Goal: Task Accomplishment & Management: Use online tool/utility

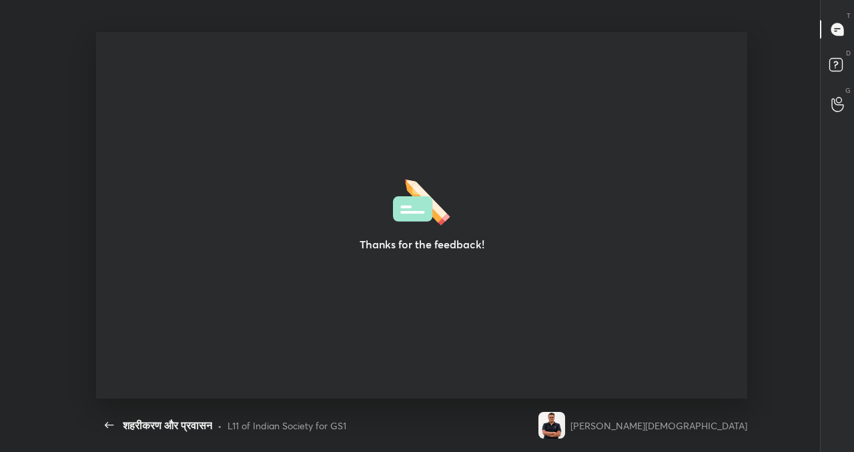
scroll to position [5, 1]
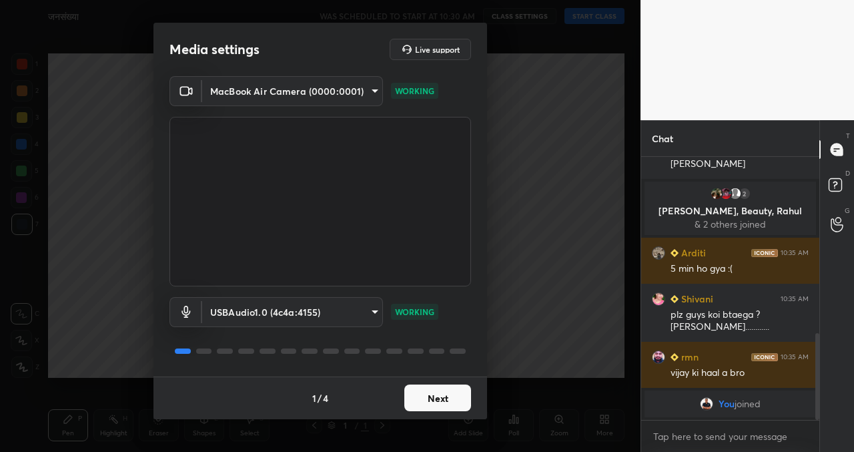
scroll to position [533, 0]
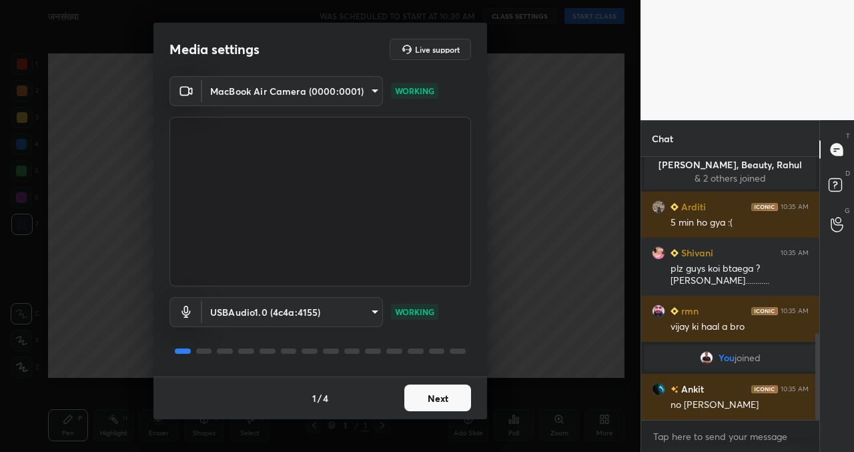
click at [361, 315] on body "1 2 3 4 5 6 7 C X Z C X Z E E Erase all H H जनसंख्या WAS SCHEDULED TO START AT …" at bounding box center [427, 226] width 854 height 452
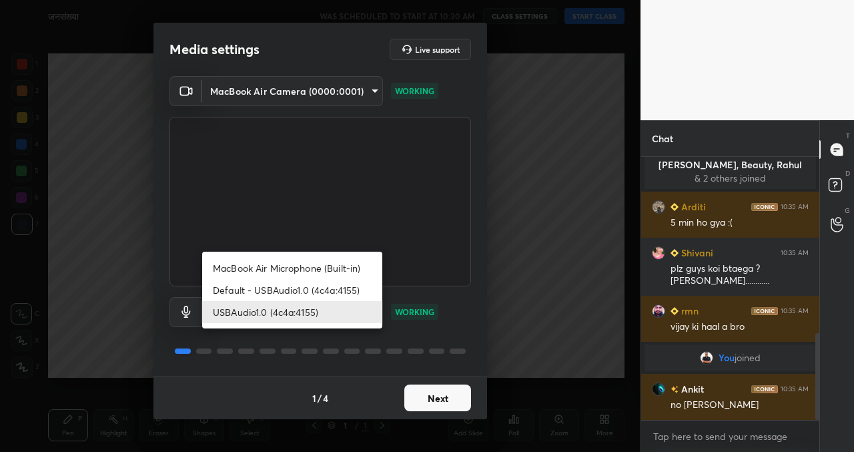
click at [333, 292] on li "Default - USBAudio1.0 (4c4a:4155)" at bounding box center [292, 290] width 180 height 22
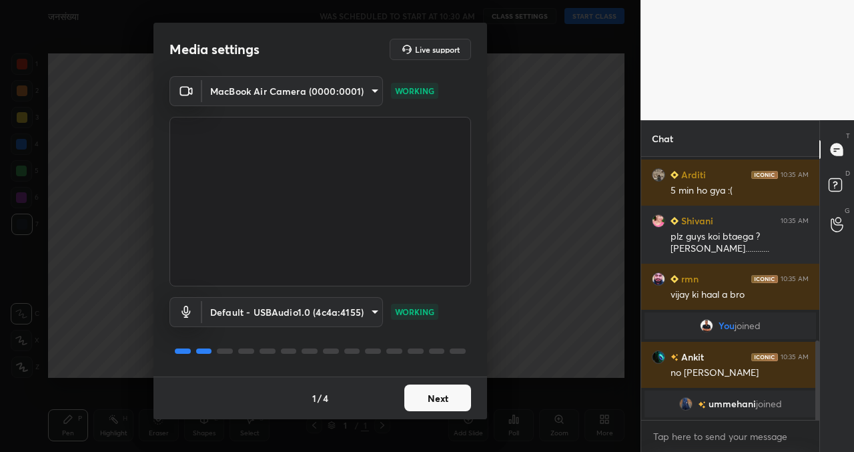
scroll to position [611, 0]
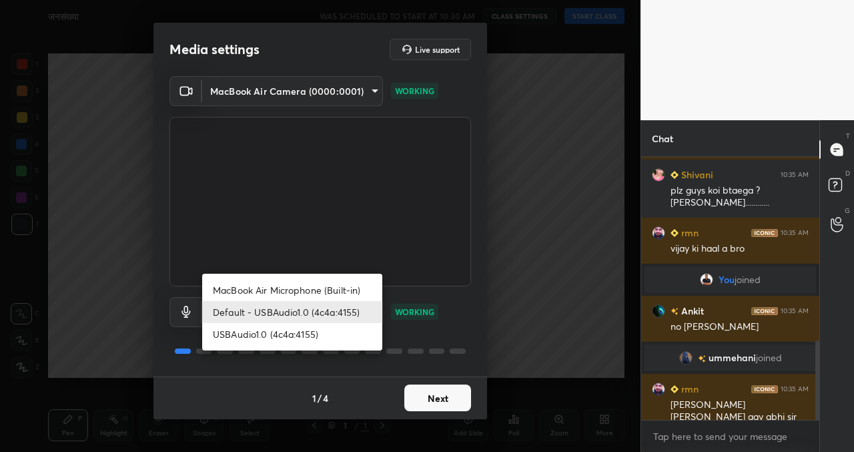
click at [334, 310] on body "1 2 3 4 5 6 7 C X Z C X Z E E Erase all H H जनसंख्या WAS SCHEDULED TO START AT …" at bounding box center [427, 226] width 854 height 452
click at [308, 334] on li "USBAudio1.0 (4c4a:4155)" at bounding box center [292, 334] width 180 height 22
type input "548bd74274c2bb487a288a0f4b7fe6ca763920e515f1879e3a5eaec74d8e9bbf"
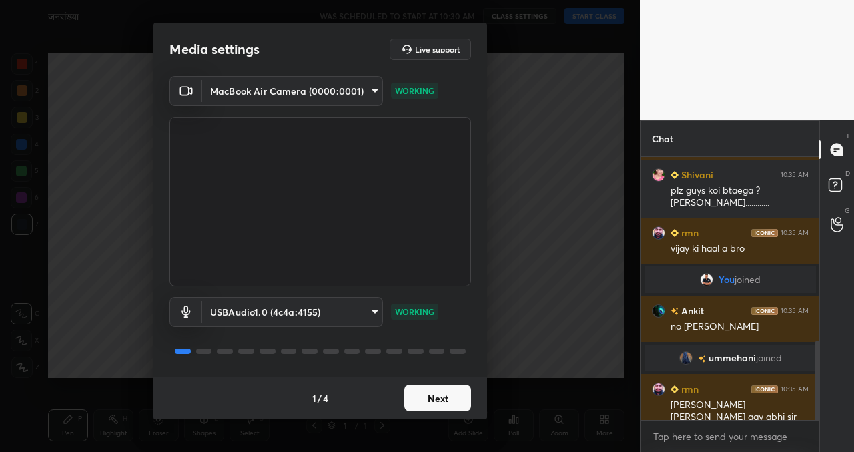
click at [447, 392] on button "Next" at bounding box center [437, 397] width 67 height 27
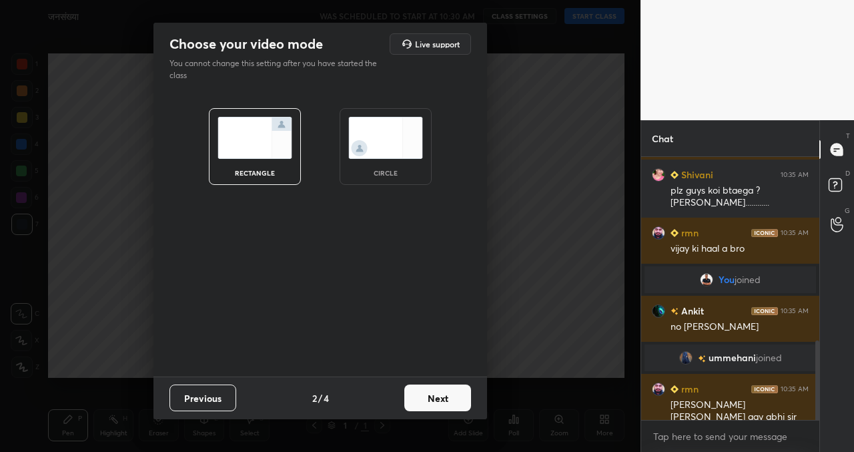
click at [438, 396] on button "Next" at bounding box center [437, 397] width 67 height 27
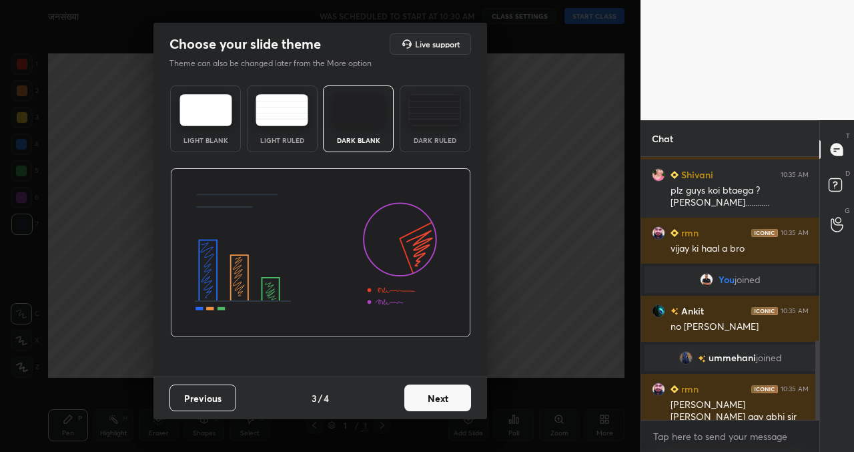
click at [438, 395] on button "Next" at bounding box center [437, 397] width 67 height 27
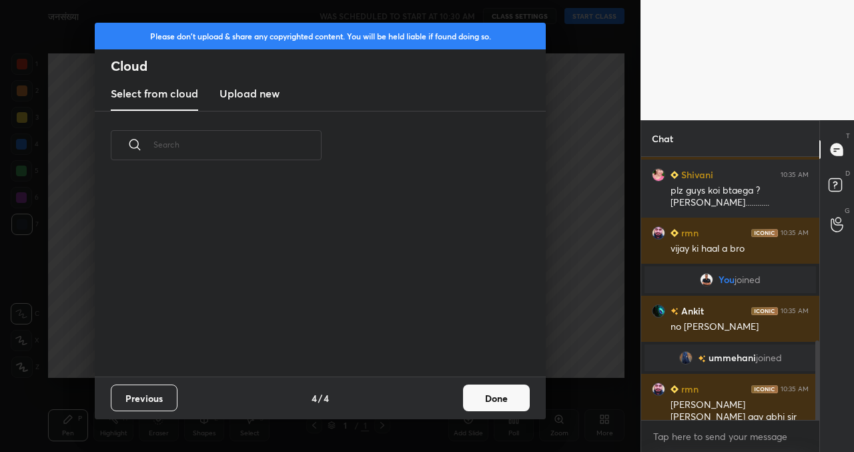
scroll to position [197, 428]
click at [516, 396] on button "Done" at bounding box center [496, 397] width 67 height 27
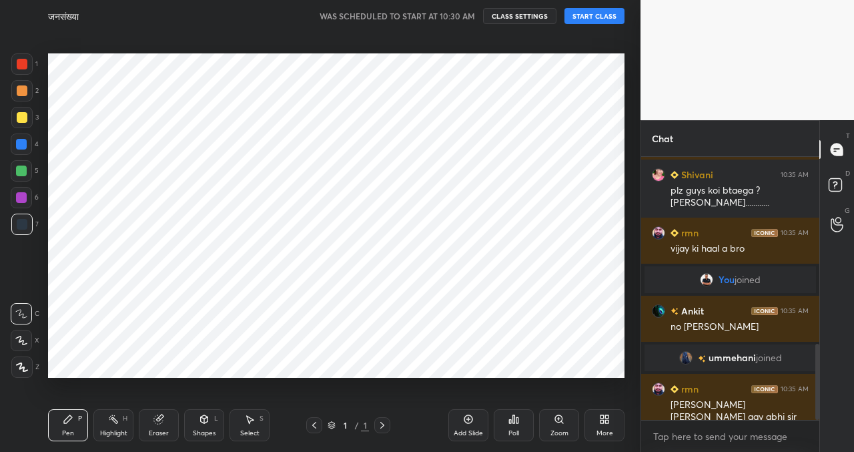
scroll to position [643, 0]
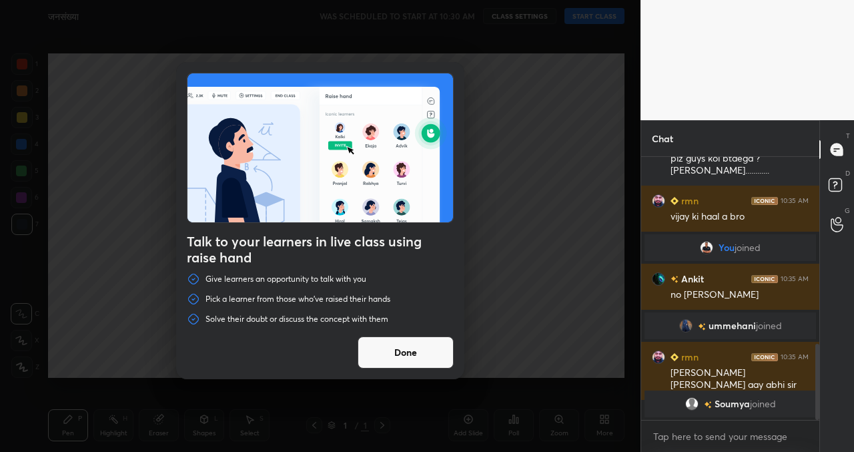
click at [416, 362] on button "Done" at bounding box center [406, 352] width 96 height 32
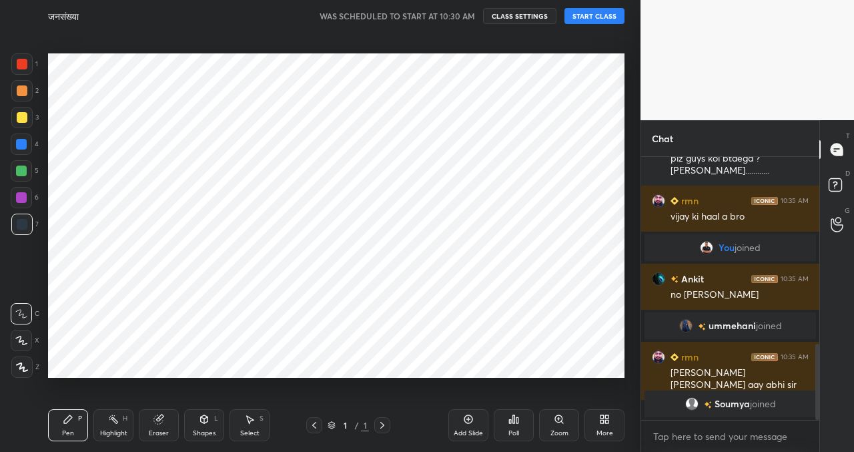
click at [590, 15] on button "START CLASS" at bounding box center [594, 16] width 60 height 16
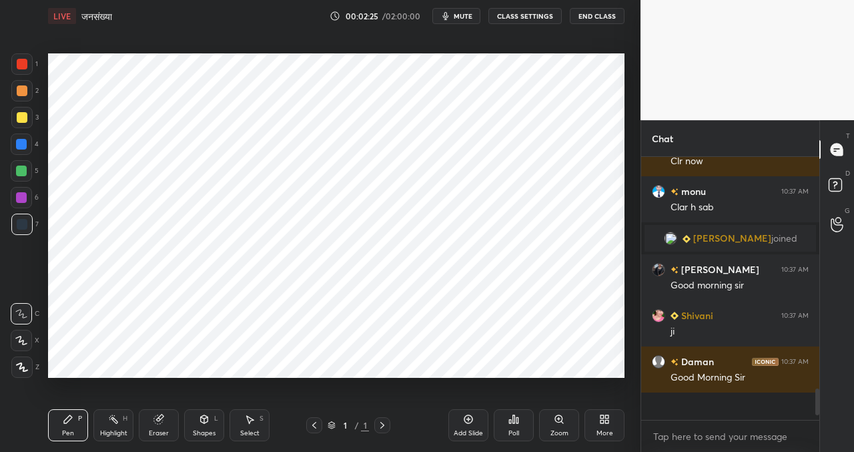
scroll to position [2030, 0]
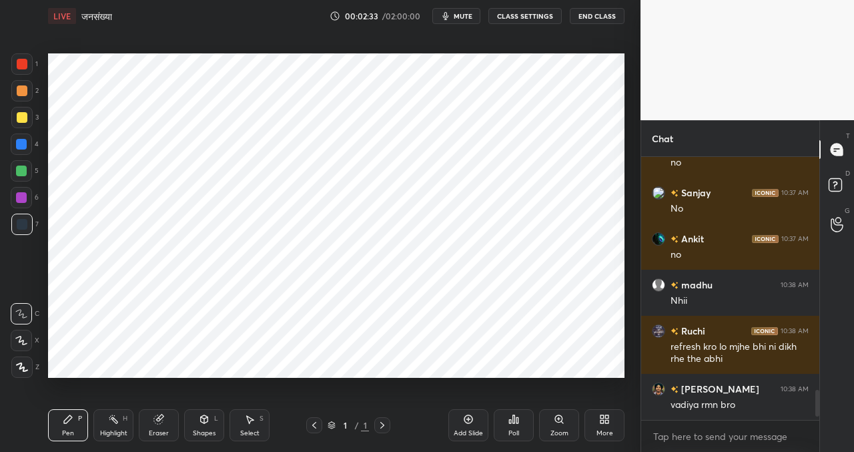
click at [600, 426] on div "More" at bounding box center [604, 425] width 40 height 32
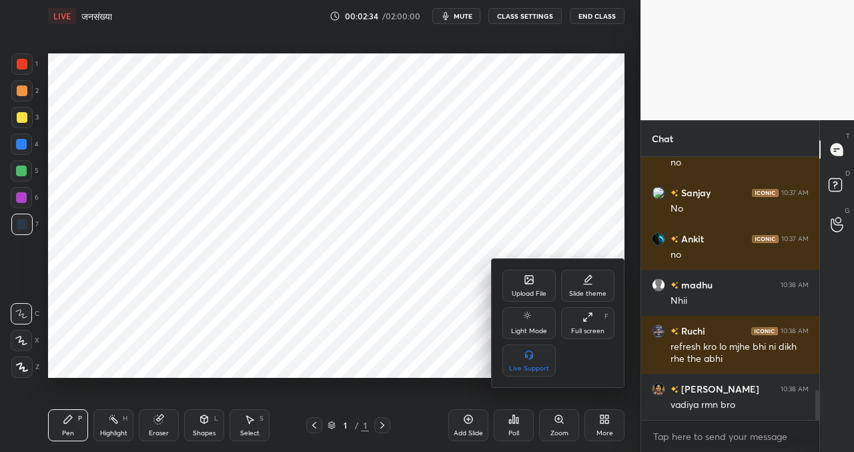
scroll to position [2062, 0]
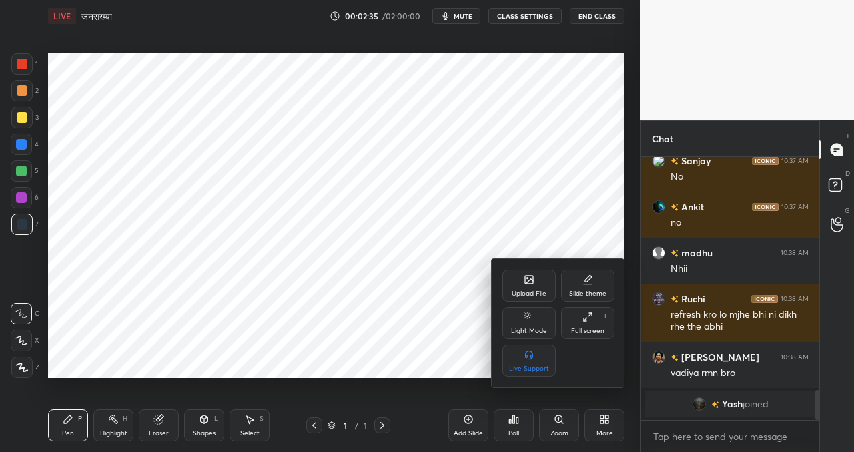
click at [522, 291] on div "Upload File" at bounding box center [529, 293] width 35 height 7
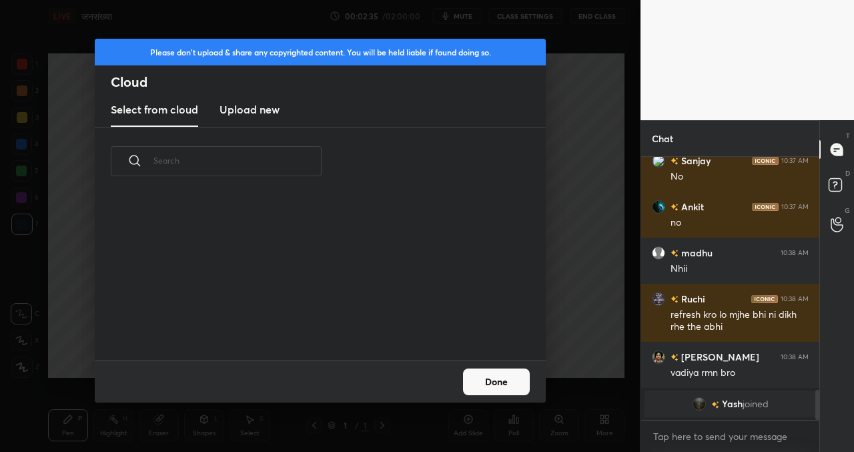
scroll to position [164, 428]
click at [243, 119] on new "Upload new" at bounding box center [250, 109] width 60 height 33
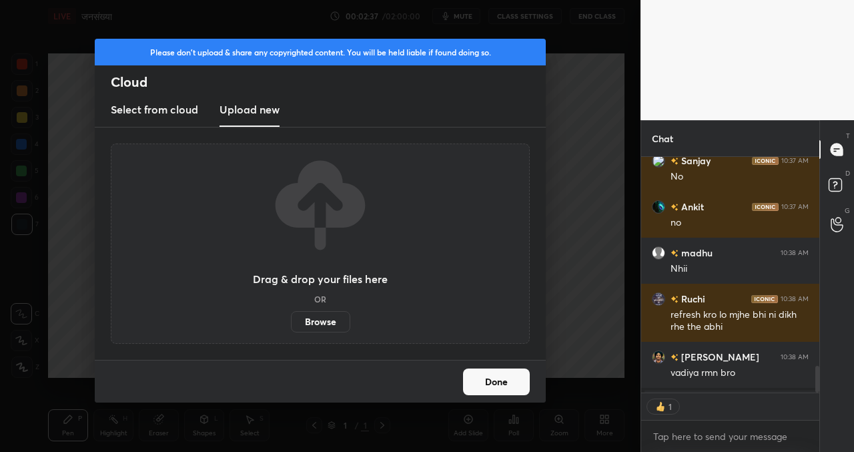
scroll to position [5, 5]
click at [318, 315] on label "Browse" at bounding box center [320, 321] width 59 height 21
click at [291, 315] on input "Browse" at bounding box center [291, 321] width 0 height 21
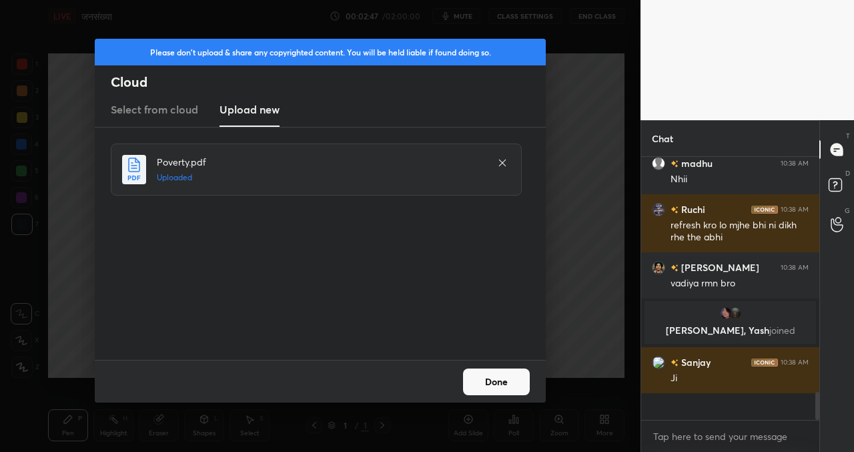
scroll to position [1955, 0]
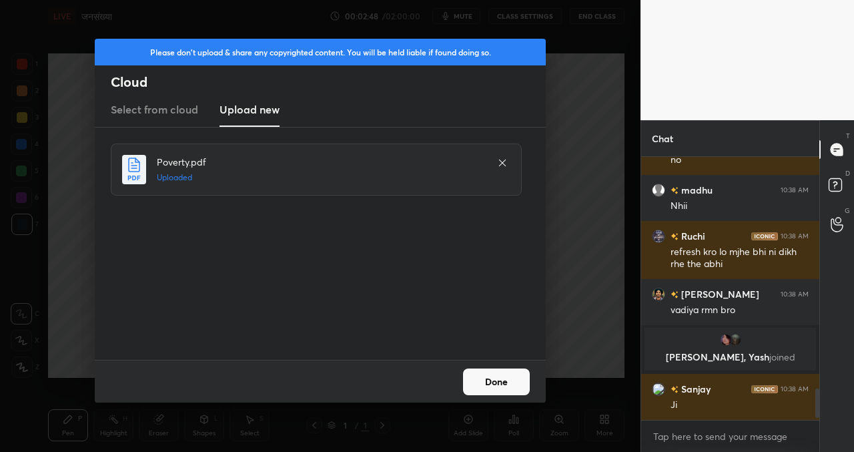
click at [514, 374] on button "Done" at bounding box center [496, 381] width 67 height 27
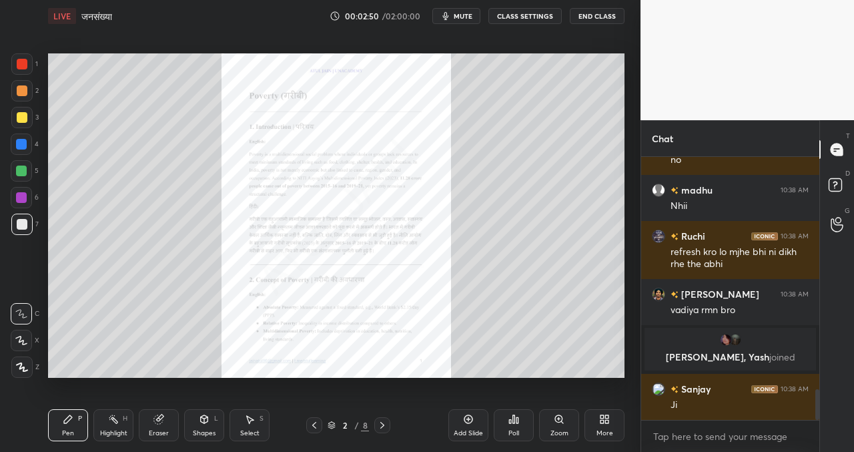
scroll to position [1987, 0]
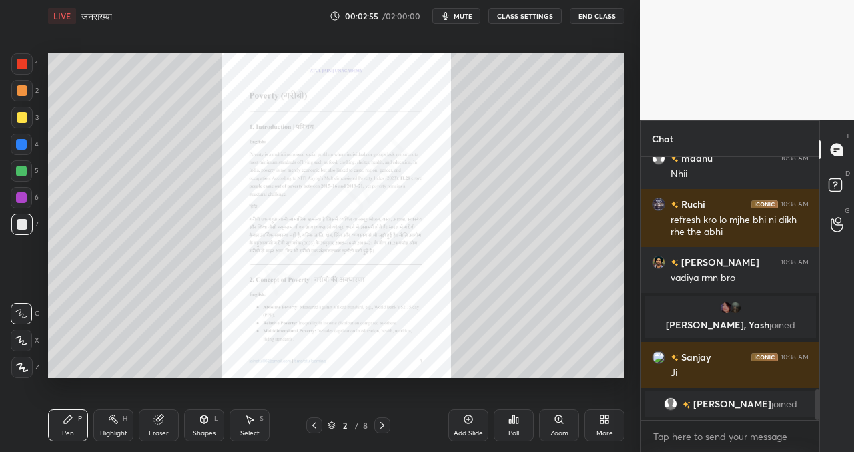
click at [384, 418] on div at bounding box center [382, 425] width 16 height 16
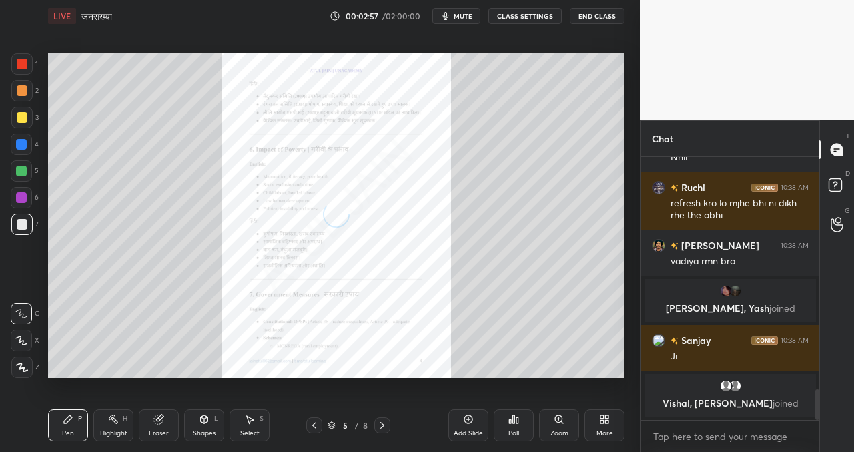
click at [384, 418] on div at bounding box center [382, 425] width 16 height 16
click at [382, 430] on icon at bounding box center [382, 425] width 11 height 11
click at [382, 418] on div at bounding box center [382, 425] width 16 height 16
click at [316, 422] on icon at bounding box center [314, 425] width 11 height 11
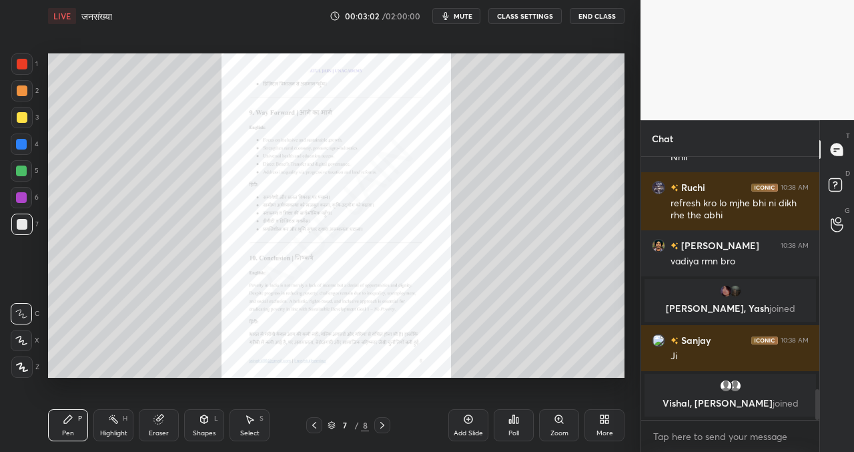
click at [380, 424] on icon at bounding box center [382, 425] width 11 height 11
click at [566, 424] on div "Zoom" at bounding box center [559, 425] width 40 height 32
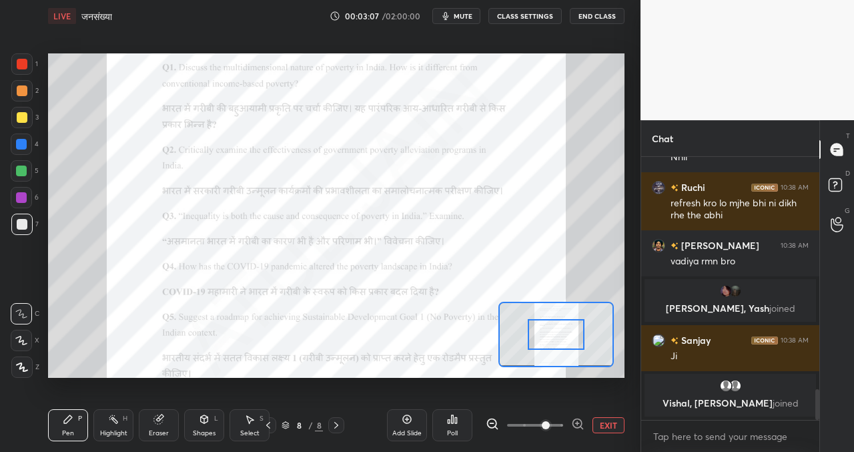
drag, startPoint x: 527, startPoint y: 427, endPoint x: 538, endPoint y: 428, distance: 10.7
click at [542, 428] on span at bounding box center [546, 425] width 8 height 8
click at [24, 361] on div at bounding box center [21, 366] width 21 height 21
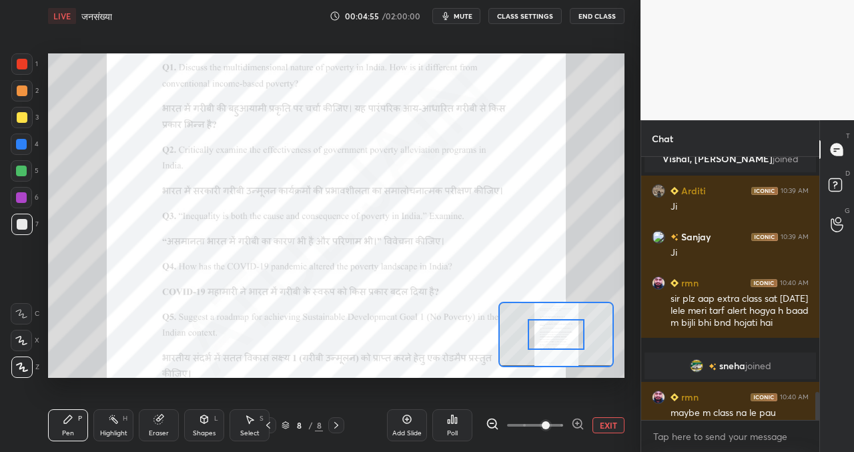
scroll to position [2205, 0]
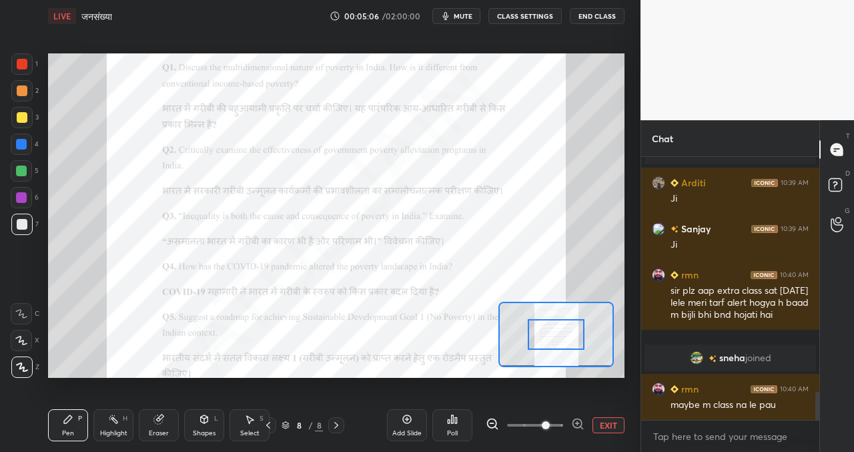
click at [23, 61] on div at bounding box center [22, 64] width 11 height 11
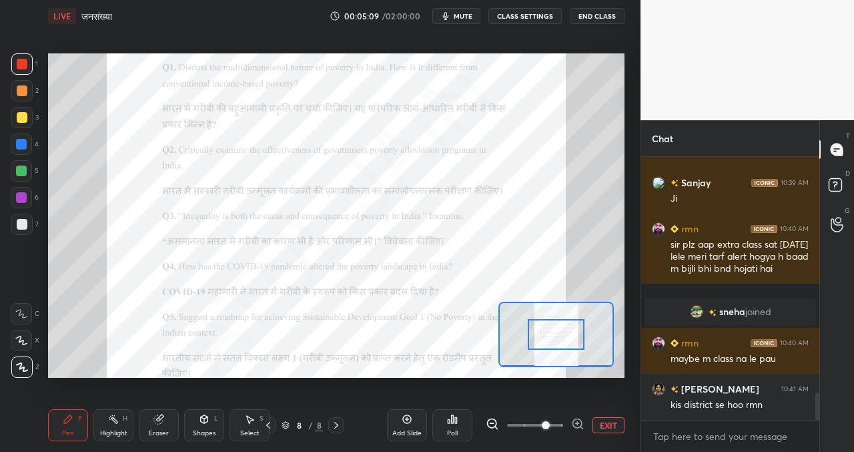
click at [22, 314] on icon at bounding box center [21, 313] width 12 height 9
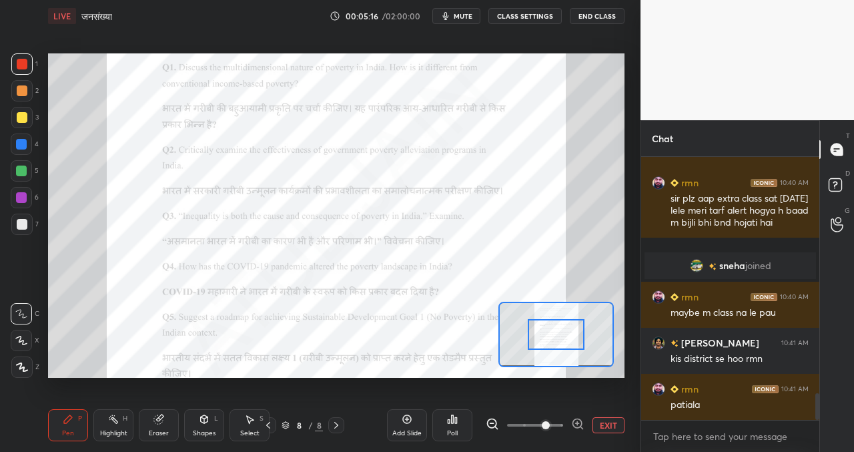
scroll to position [2355, 0]
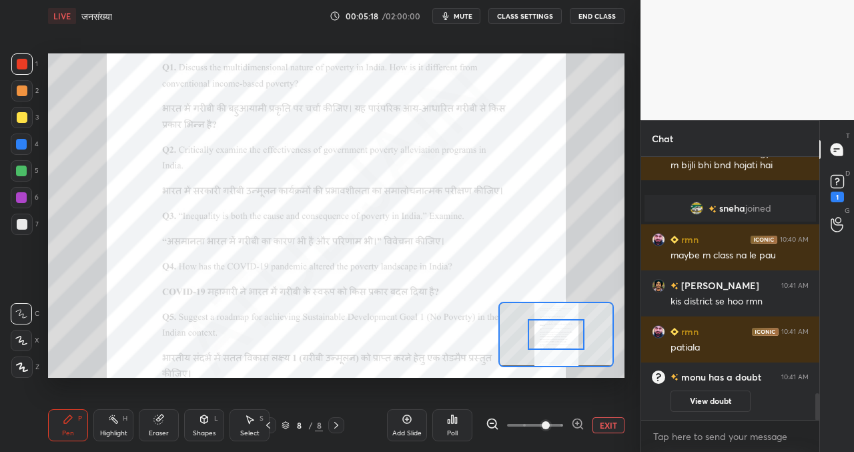
drag, startPoint x: 409, startPoint y: 422, endPoint x: 402, endPoint y: 412, distance: 12.4
click at [408, 422] on icon at bounding box center [407, 419] width 11 height 11
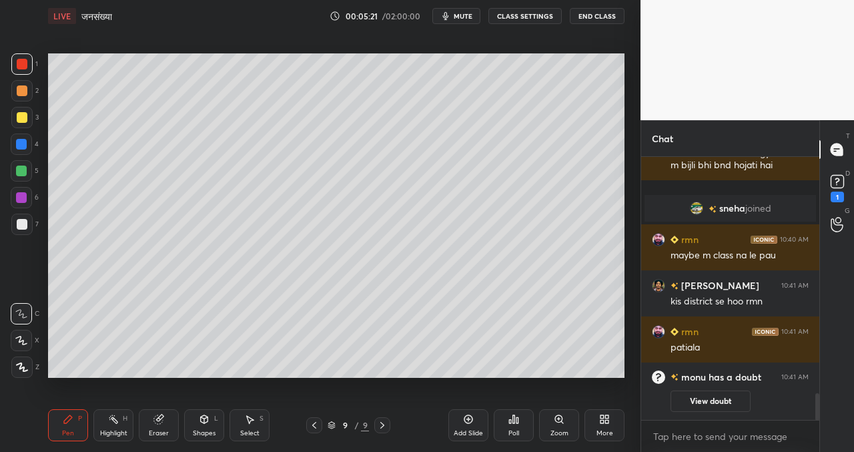
drag, startPoint x: 30, startPoint y: 119, endPoint x: 33, endPoint y: 127, distance: 8.1
click at [29, 119] on div at bounding box center [21, 117] width 21 height 21
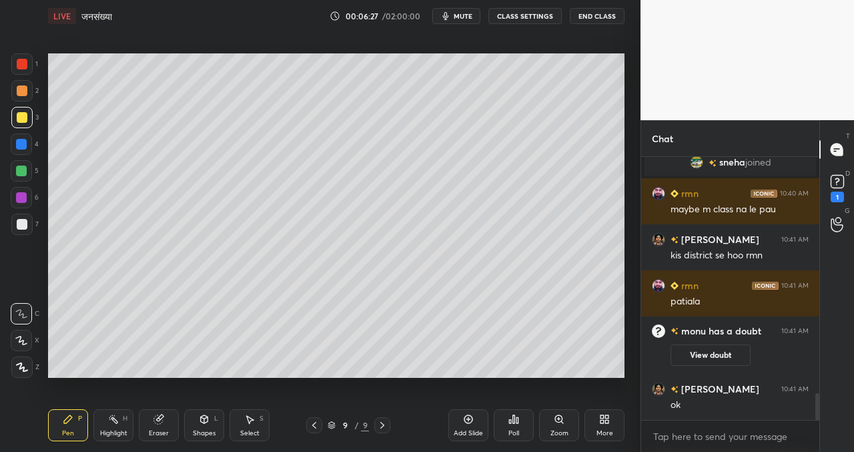
scroll to position [2397, 0]
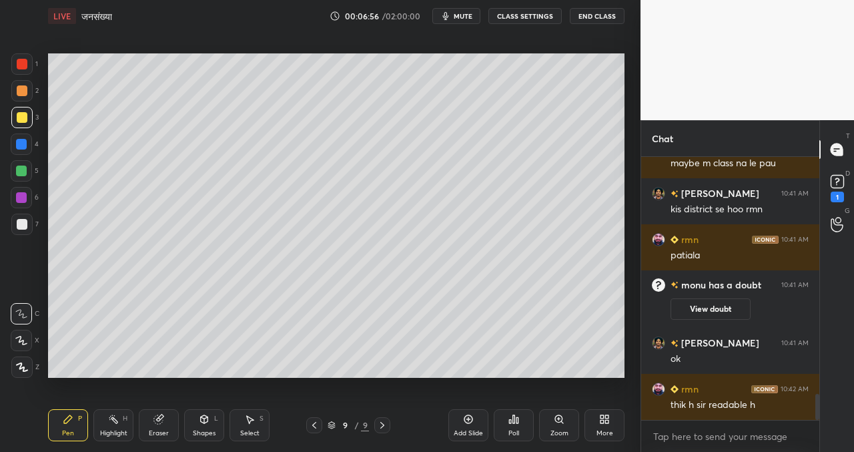
click at [539, 17] on button "CLASS SETTINGS" at bounding box center [524, 16] width 73 height 16
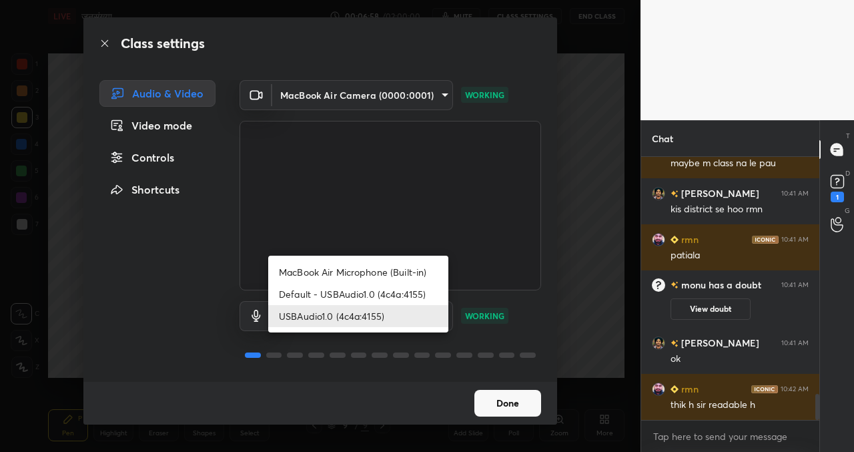
click at [351, 317] on body "1 2 3 4 5 6 7 C X Z C X Z E E Erase all H H LIVE जनसंख्या 00:06:58 / 02:00:00 m…" at bounding box center [427, 226] width 854 height 452
click at [355, 317] on li "USBAudio1.0 (4c4a:4155)" at bounding box center [358, 316] width 180 height 22
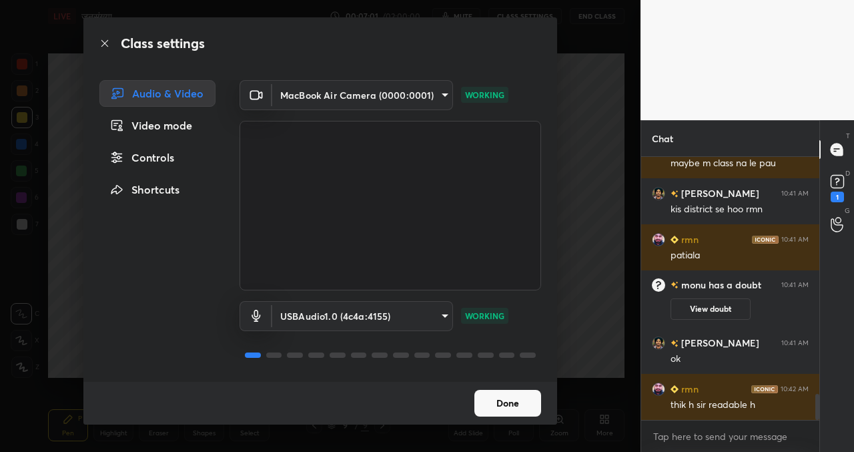
click at [510, 404] on button "Done" at bounding box center [507, 403] width 67 height 27
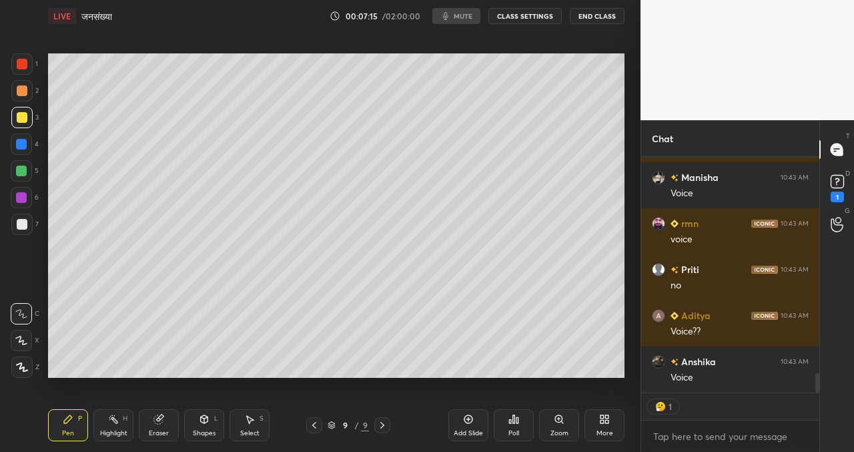
scroll to position [2701, 0]
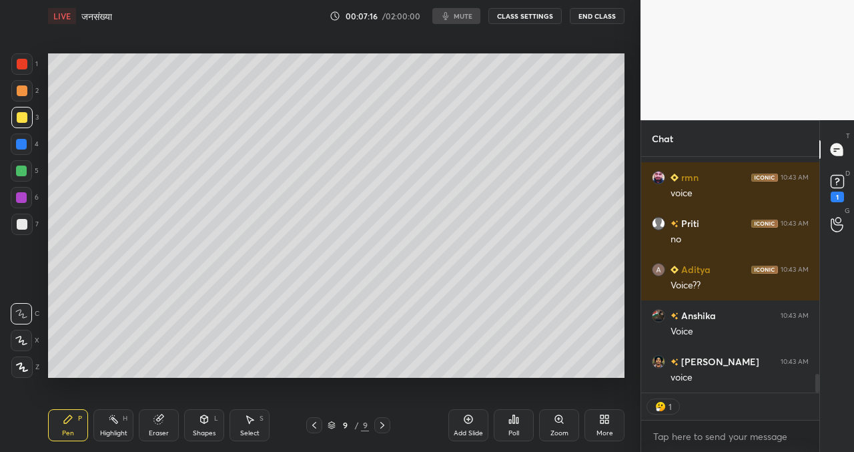
type textarea "x"
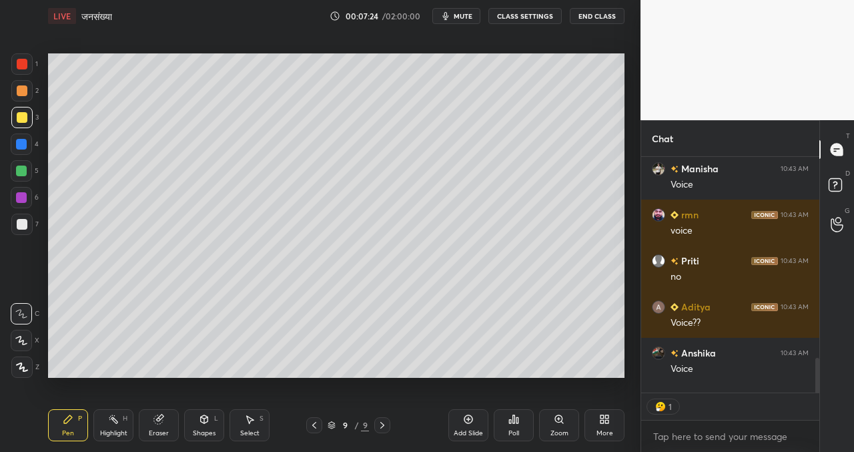
scroll to position [1376, 0]
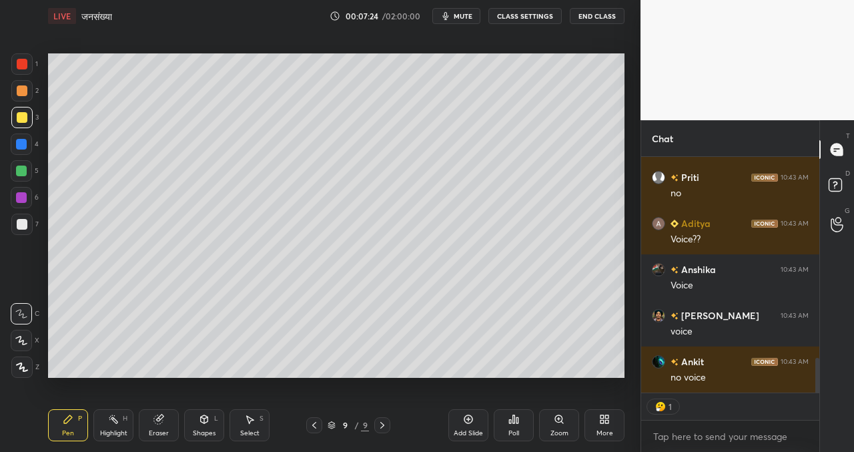
click at [534, 15] on button "CLASS SETTINGS" at bounding box center [524, 16] width 73 height 16
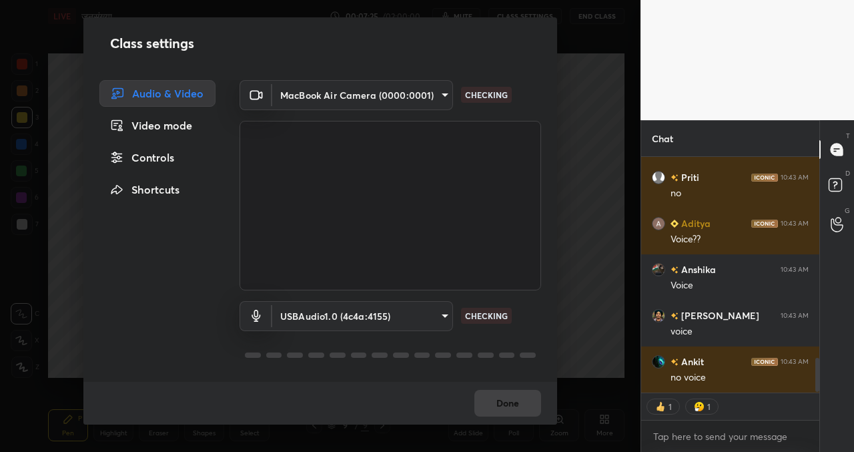
scroll to position [1422, 0]
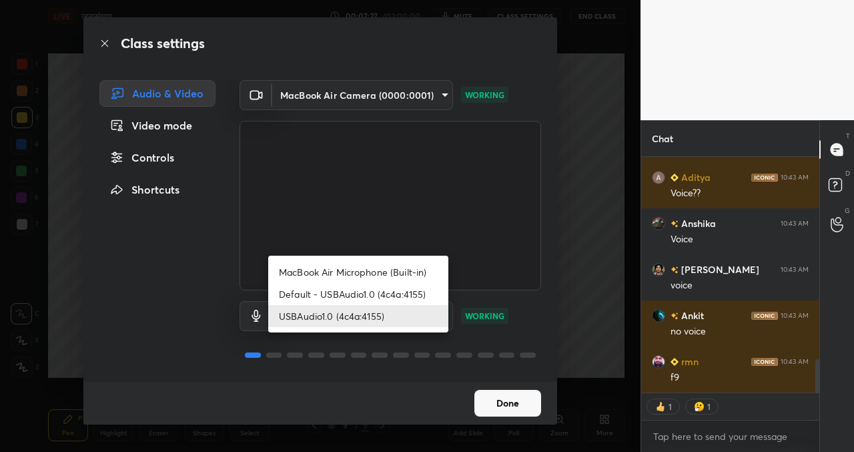
click at [348, 319] on body "1 2 3 4 5 6 7 C X Z C X Z E E Erase all H H LIVE जनसंख्या 00:07:27 / 02:00:00 m…" at bounding box center [427, 226] width 854 height 452
type textarea "x"
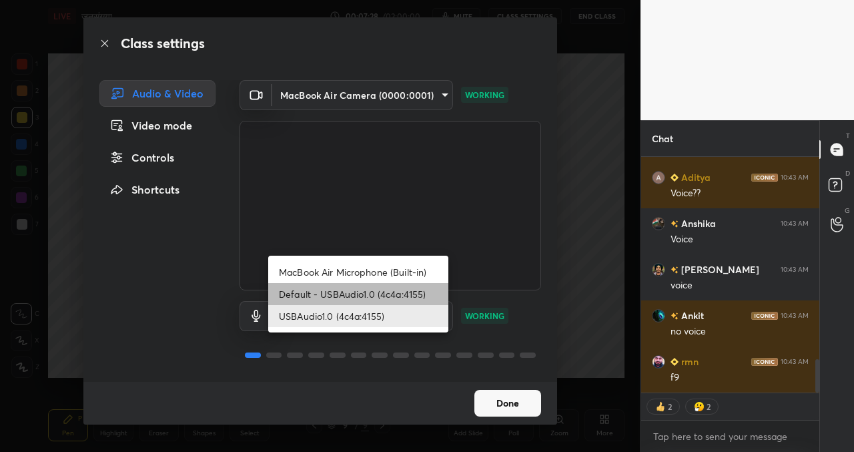
drag, startPoint x: 343, startPoint y: 293, endPoint x: 338, endPoint y: 300, distance: 8.5
click at [343, 293] on li "Default - USBAudio1.0 (4c4a:4155)" at bounding box center [358, 294] width 180 height 22
type input "default"
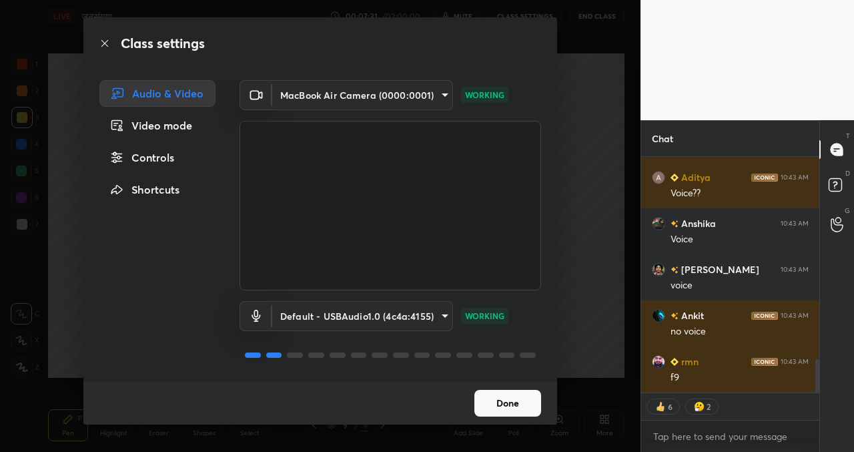
click at [483, 398] on button "Done" at bounding box center [507, 403] width 67 height 27
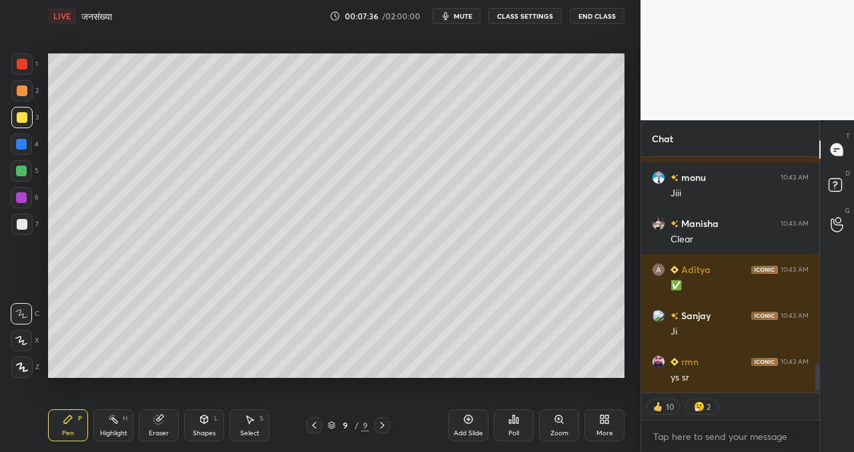
scroll to position [1744, 0]
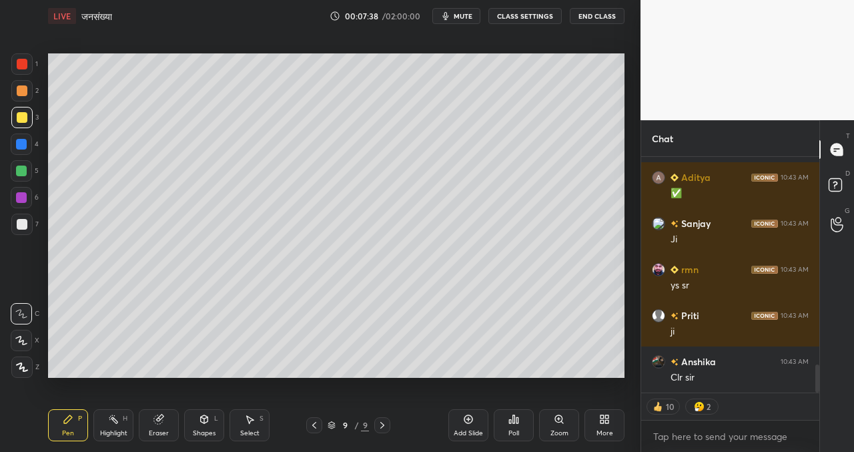
click at [161, 416] on icon at bounding box center [159, 417] width 7 height 7
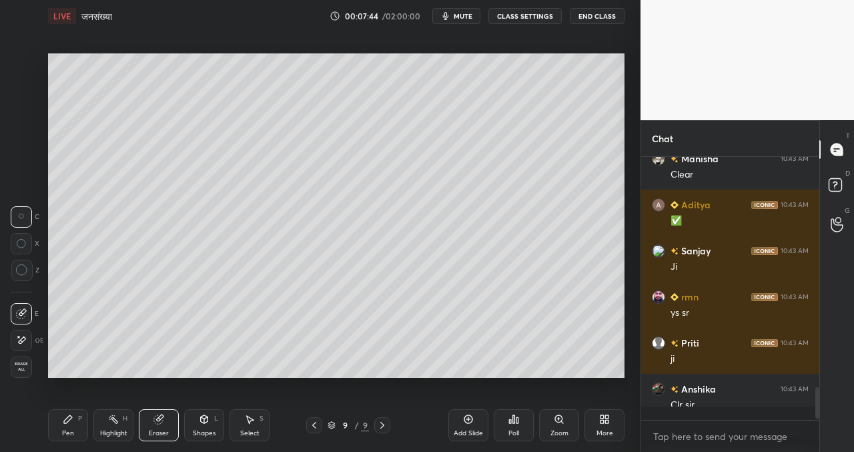
scroll to position [1717, 0]
click at [24, 266] on icon at bounding box center [22, 270] width 12 height 12
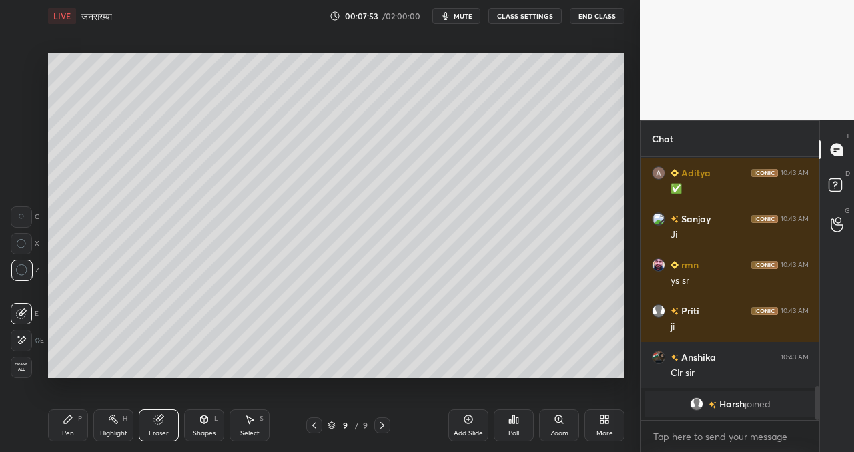
click at [71, 422] on icon at bounding box center [68, 419] width 11 height 11
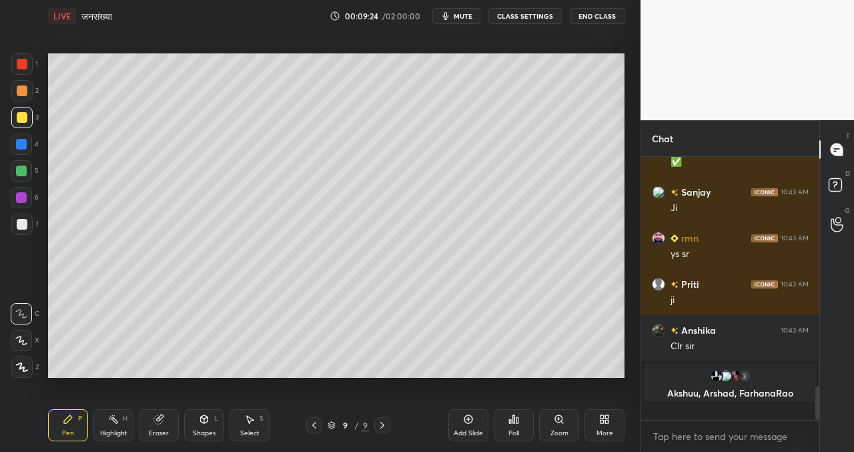
scroll to position [1776, 0]
click at [461, 424] on div "Add Slide" at bounding box center [468, 425] width 40 height 32
click at [312, 426] on icon at bounding box center [314, 425] width 11 height 11
click at [314, 429] on icon at bounding box center [314, 425] width 11 height 11
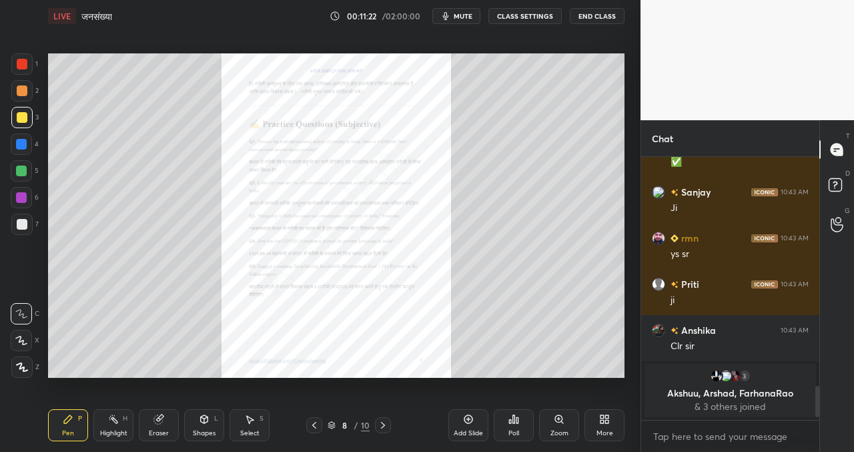
click at [378, 421] on icon at bounding box center [383, 425] width 11 height 11
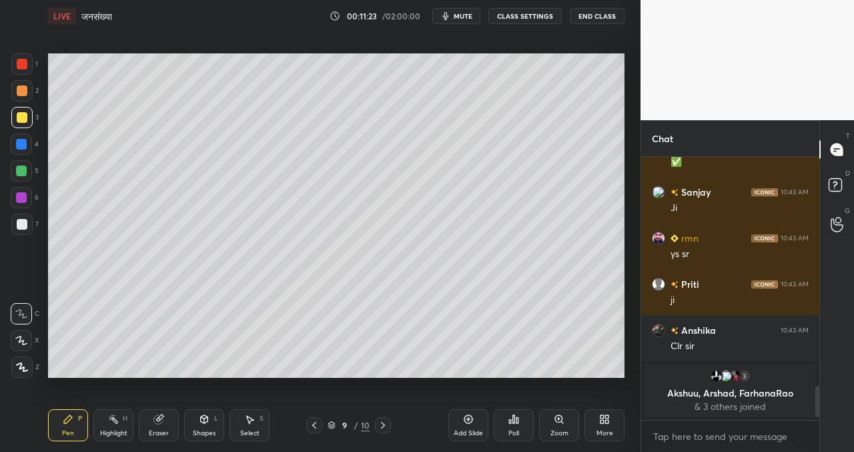
click at [379, 420] on icon at bounding box center [383, 425] width 11 height 11
click at [382, 420] on icon at bounding box center [383, 425] width 11 height 11
click at [474, 418] on div "Add Slide" at bounding box center [468, 425] width 40 height 32
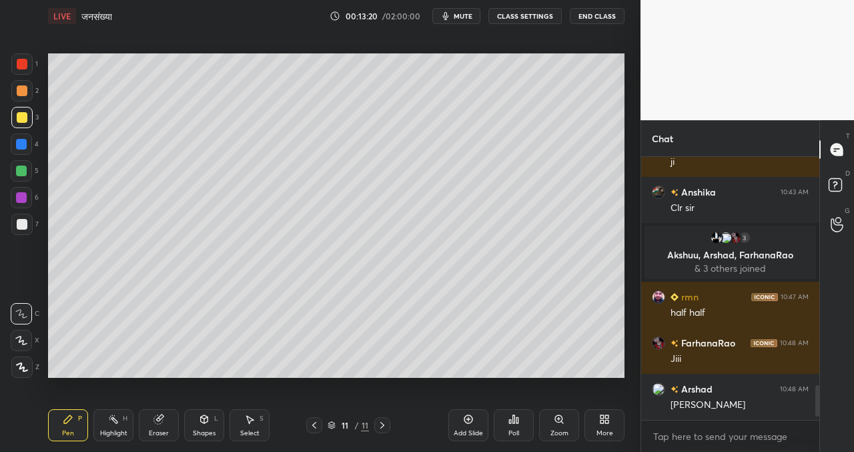
scroll to position [1758, 0]
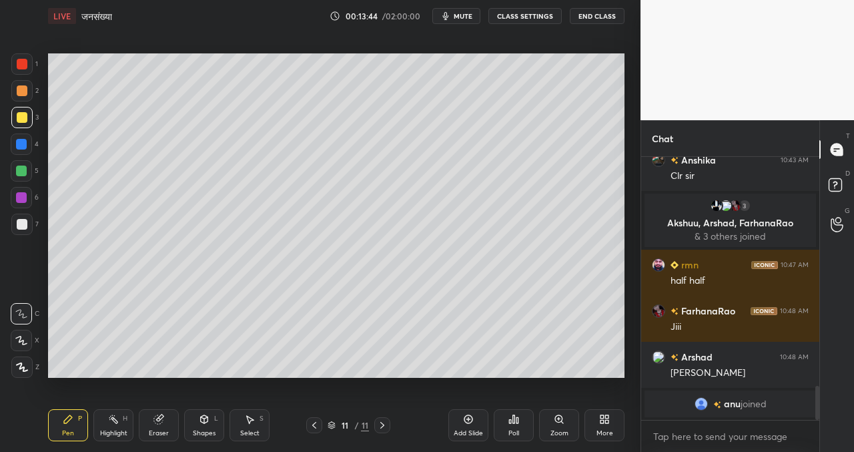
click at [455, 421] on div "Add Slide" at bounding box center [468, 425] width 40 height 32
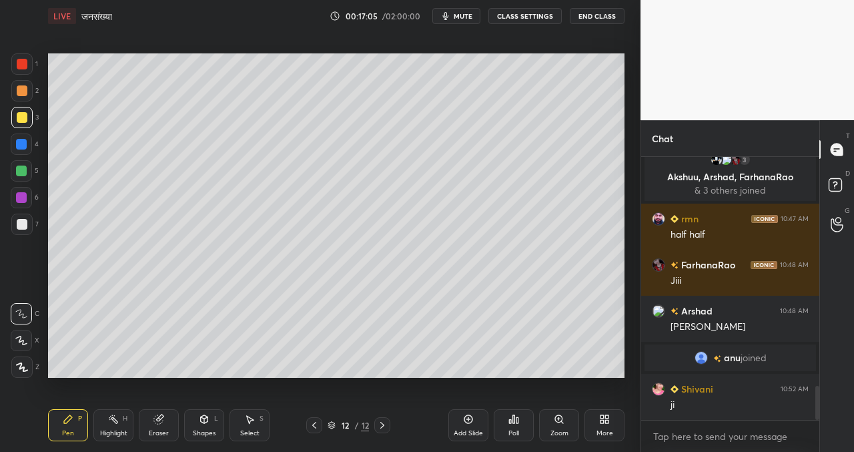
scroll to position [1798, 0]
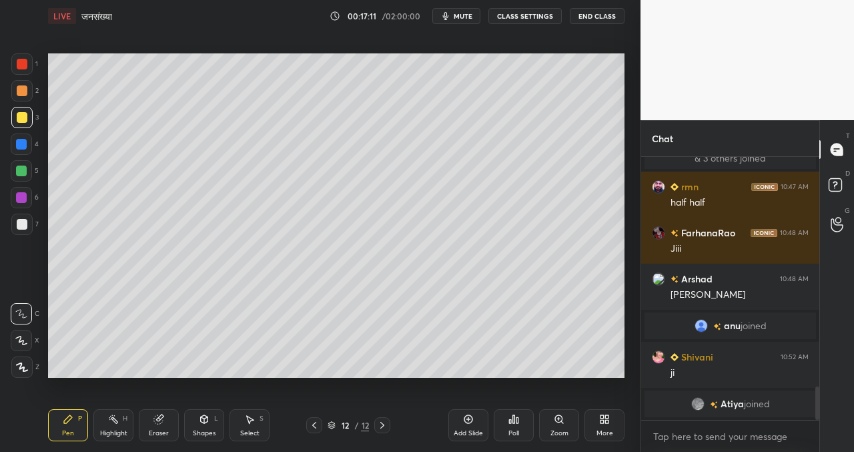
click at [337, 426] on div "12 / 12" at bounding box center [348, 425] width 41 height 12
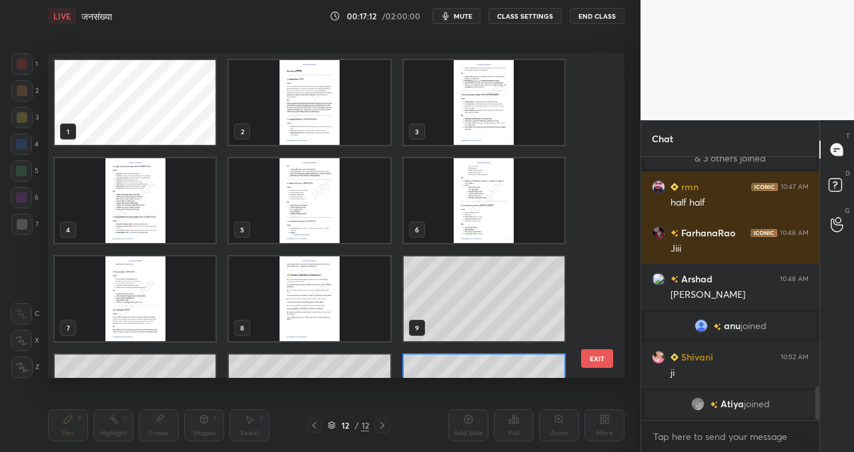
scroll to position [320, 570]
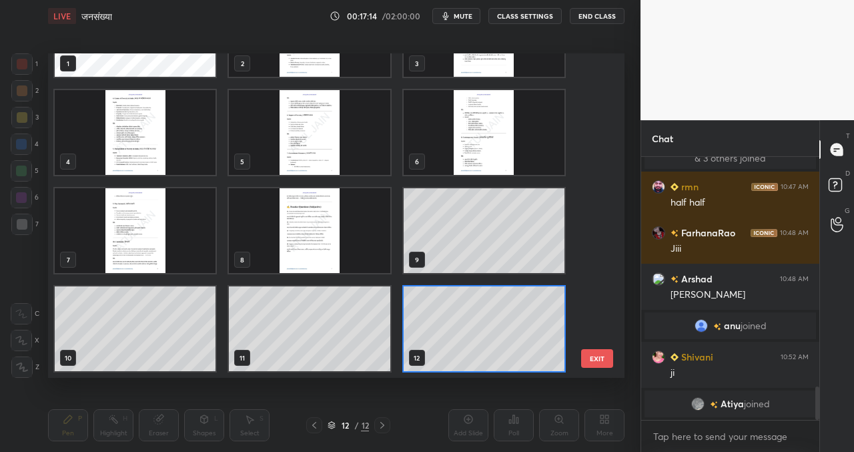
click at [303, 242] on img "grid" at bounding box center [309, 230] width 161 height 85
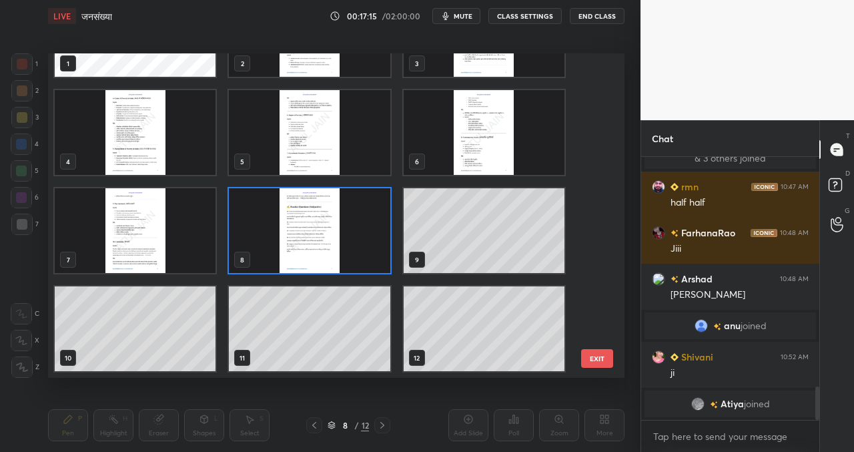
click at [306, 245] on img "grid" at bounding box center [309, 230] width 161 height 85
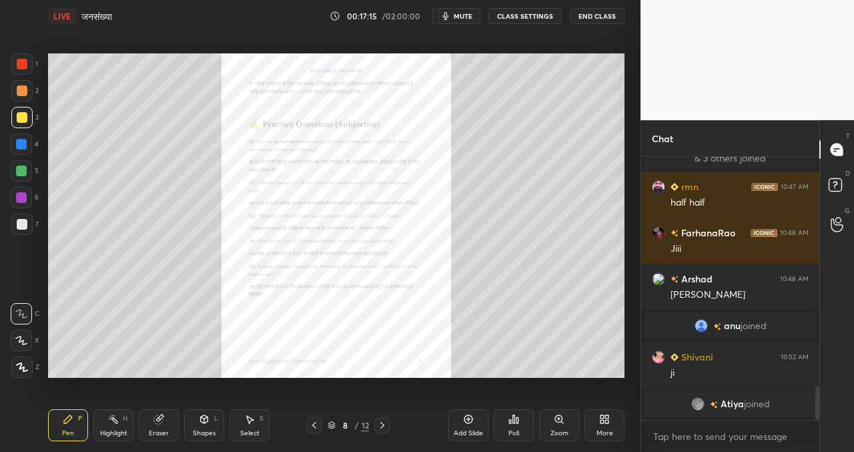
click at [306, 245] on img "grid" at bounding box center [309, 230] width 161 height 85
click at [385, 420] on icon at bounding box center [382, 425] width 11 height 11
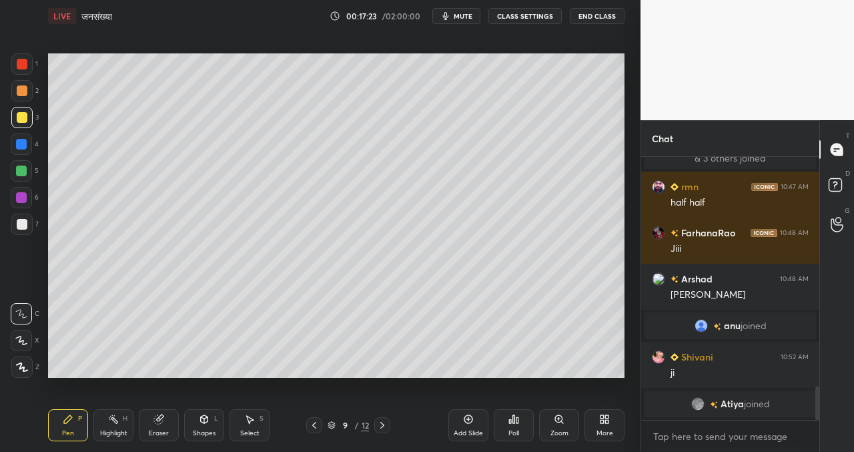
click at [385, 420] on icon at bounding box center [382, 425] width 11 height 11
click at [384, 421] on icon at bounding box center [382, 425] width 11 height 11
drag, startPoint x: 384, startPoint y: 421, endPoint x: 393, endPoint y: 419, distance: 8.9
click at [384, 421] on icon at bounding box center [382, 425] width 11 height 11
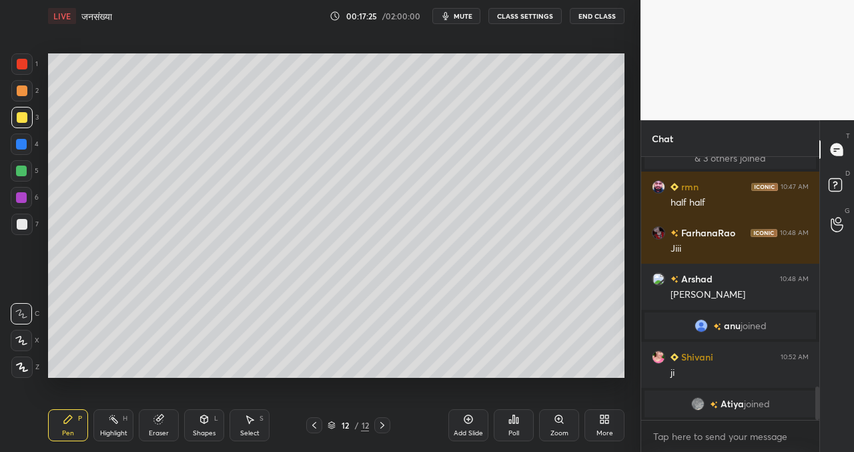
click at [466, 421] on icon at bounding box center [468, 419] width 11 height 11
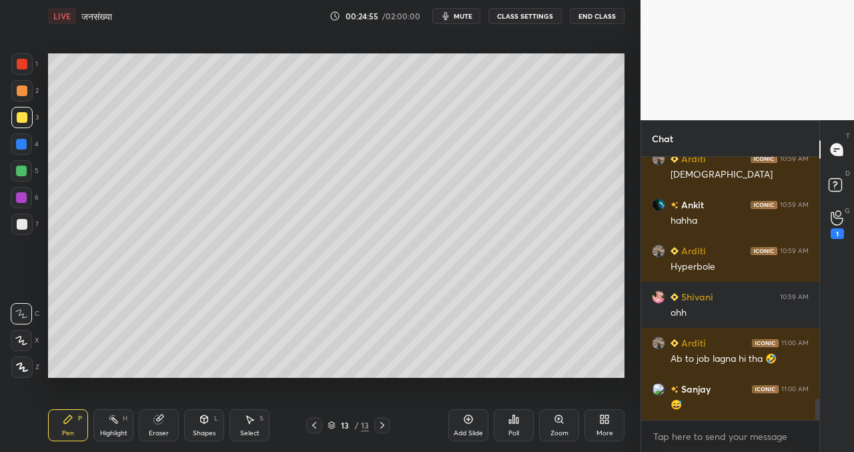
scroll to position [2991, 0]
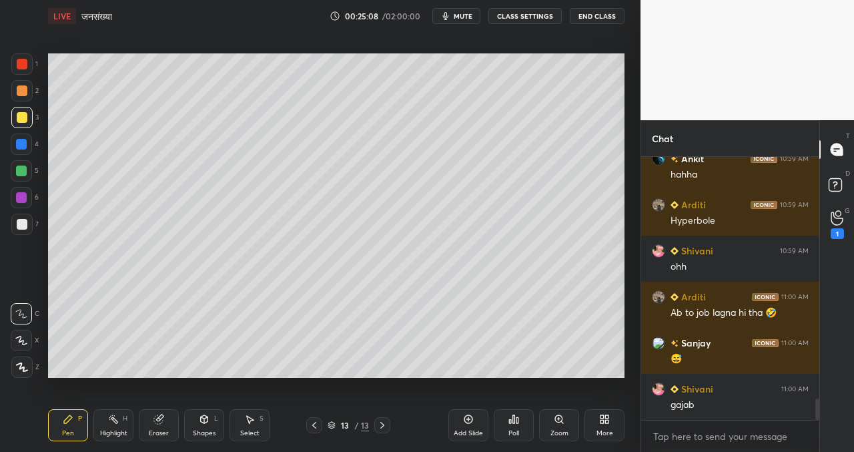
click at [468, 418] on icon at bounding box center [468, 419] width 4 height 4
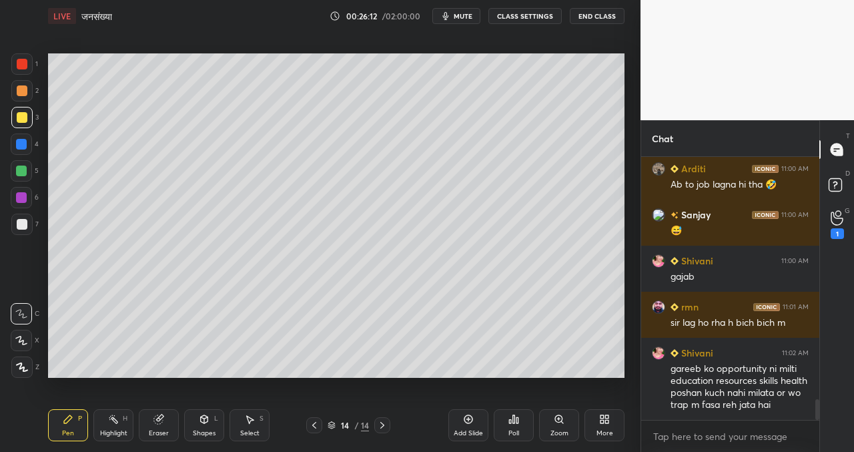
scroll to position [3165, 0]
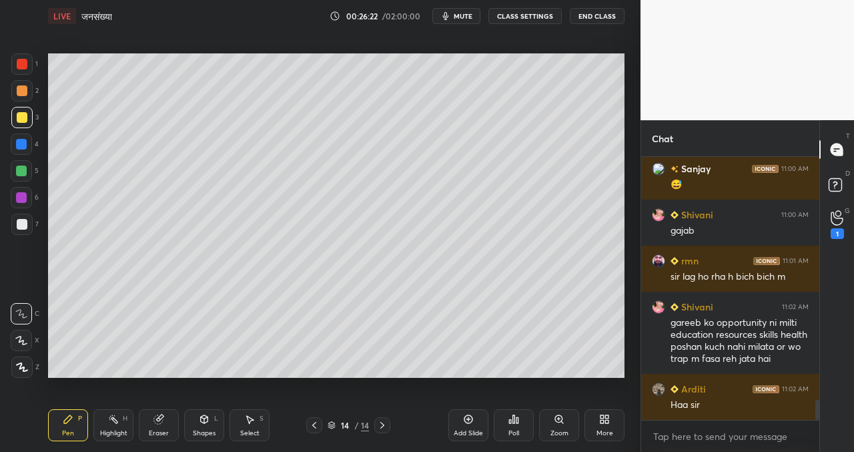
click at [466, 420] on icon at bounding box center [468, 419] width 11 height 11
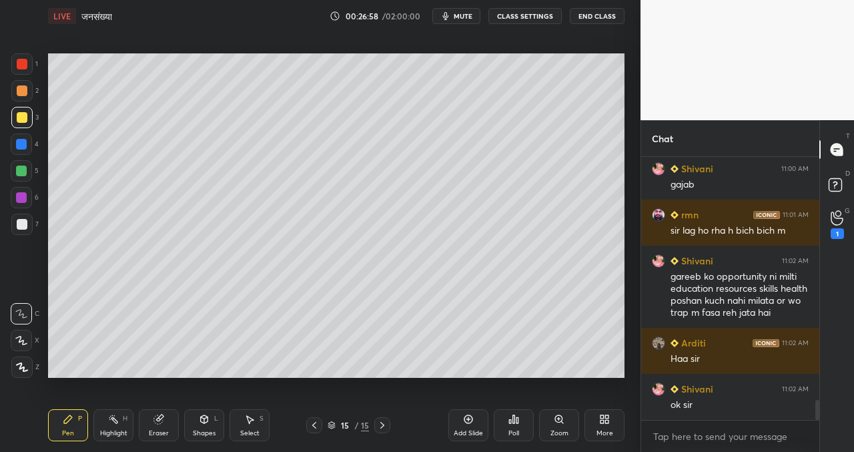
scroll to position [3293, 0]
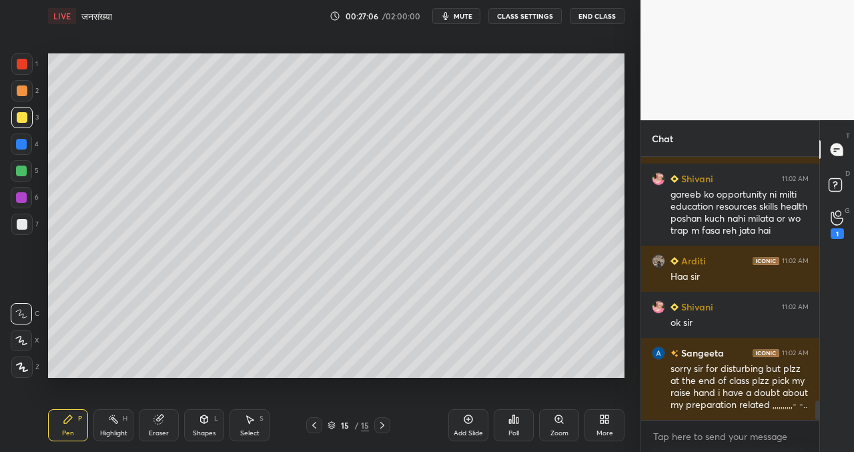
click at [331, 424] on icon at bounding box center [332, 425] width 8 height 8
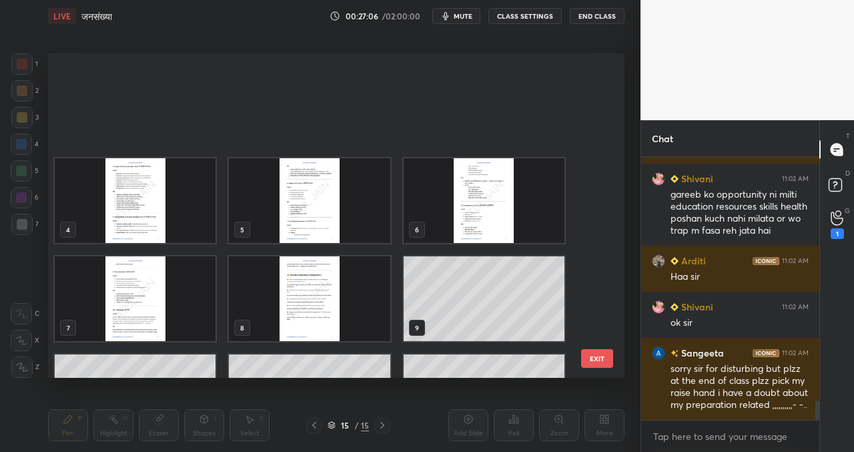
scroll to position [320, 570]
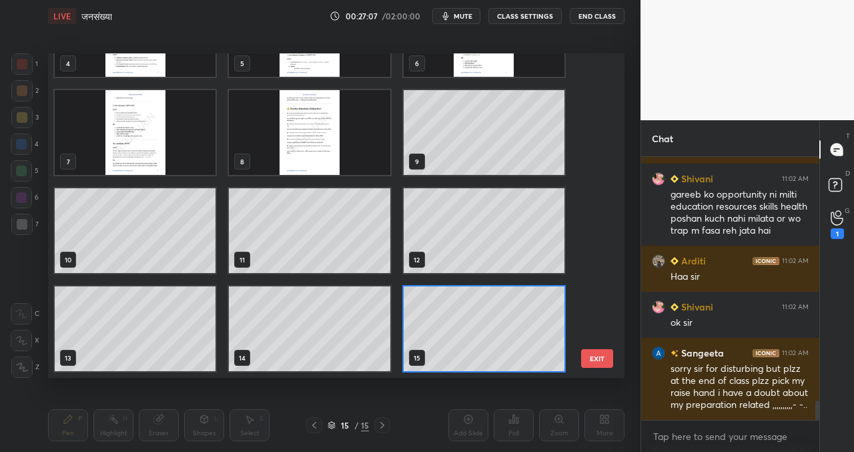
click at [311, 133] on img "grid" at bounding box center [309, 132] width 161 height 85
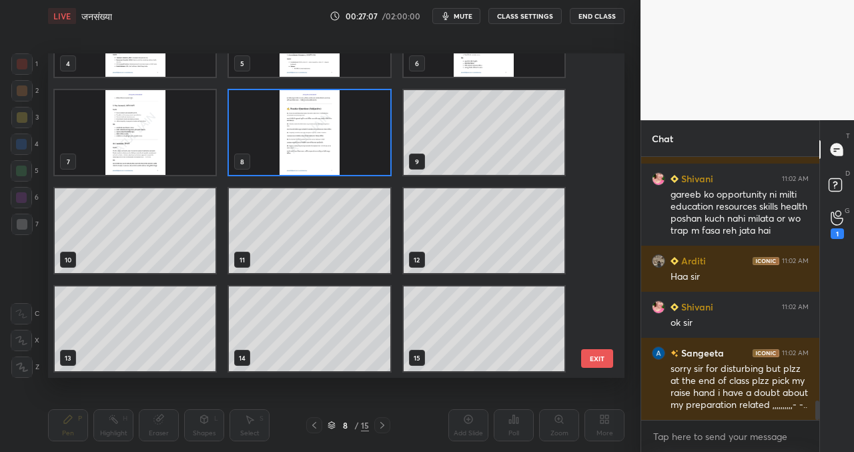
click at [311, 133] on img "grid" at bounding box center [309, 132] width 161 height 85
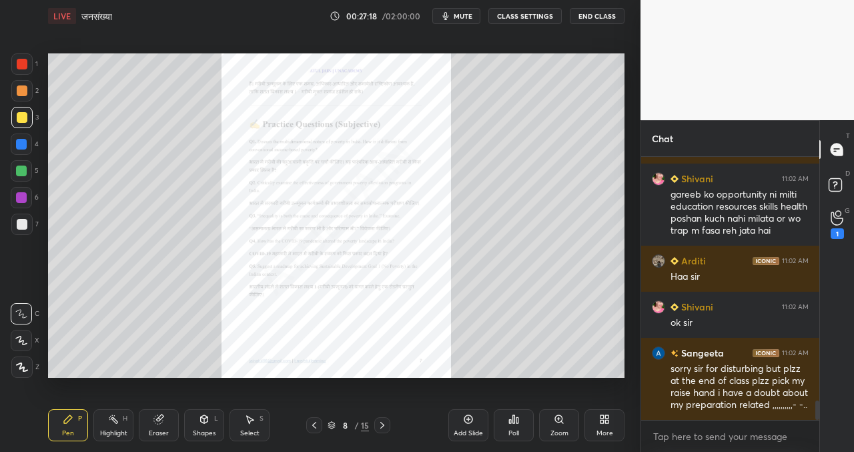
click at [386, 426] on div at bounding box center [382, 425] width 16 height 16
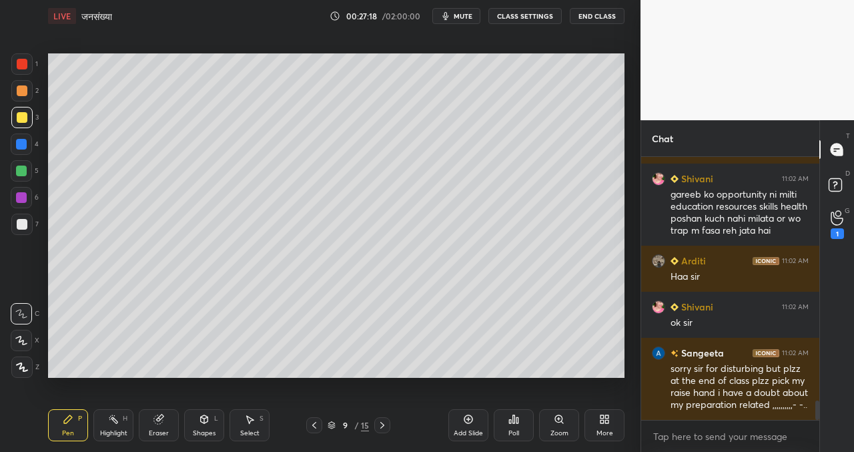
click at [384, 427] on icon at bounding box center [382, 425] width 11 height 11
click at [384, 428] on icon at bounding box center [382, 425] width 11 height 11
click at [384, 427] on icon at bounding box center [382, 425] width 11 height 11
click at [384, 428] on icon at bounding box center [382, 425] width 11 height 11
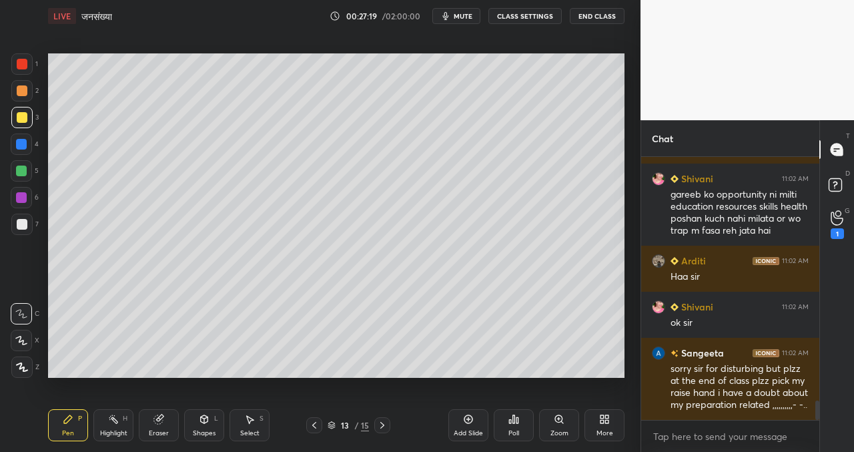
click at [384, 428] on icon at bounding box center [382, 425] width 11 height 11
click at [386, 426] on icon at bounding box center [382, 425] width 11 height 11
drag, startPoint x: 472, startPoint y: 423, endPoint x: 442, endPoint y: 411, distance: 32.3
click at [472, 422] on icon at bounding box center [468, 419] width 11 height 11
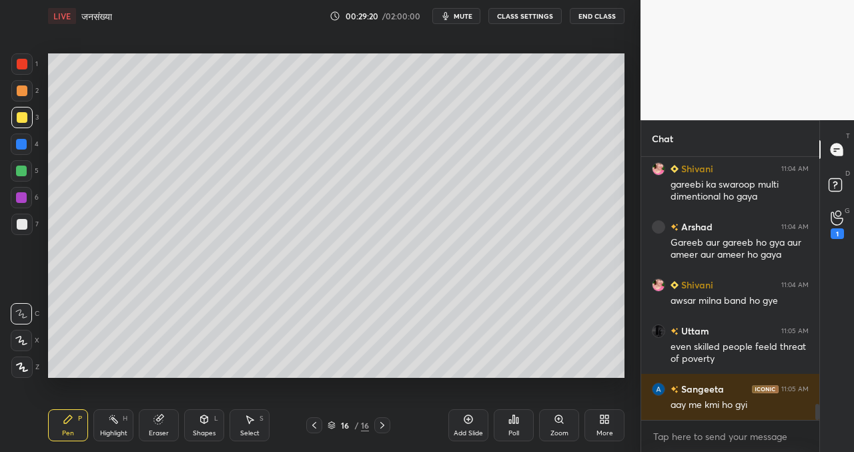
scroll to position [4001, 0]
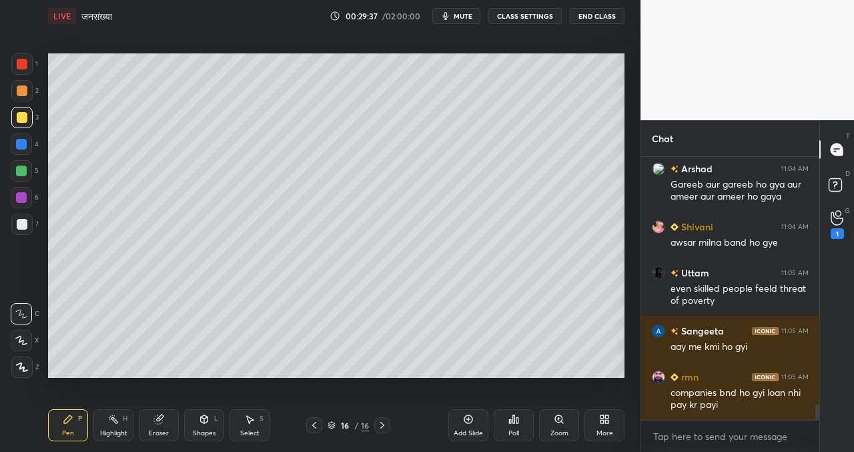
click at [568, 376] on div "Setting up your live class Poll for secs No correct answer Start poll" at bounding box center [336, 215] width 587 height 366
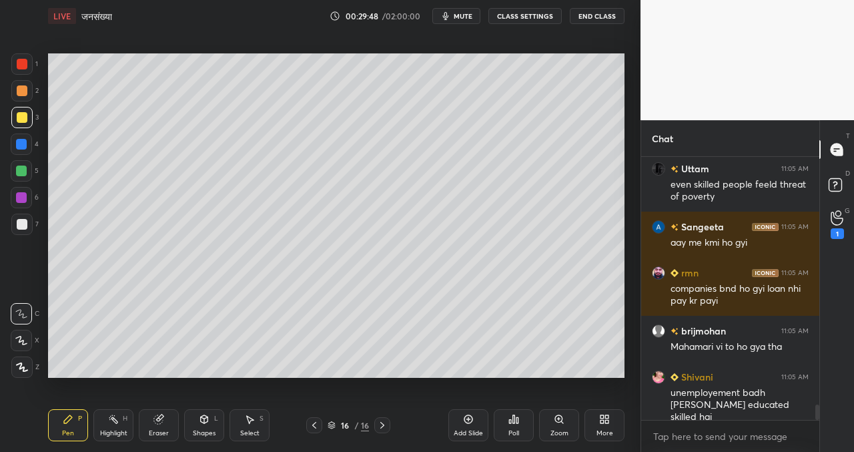
scroll to position [4152, 0]
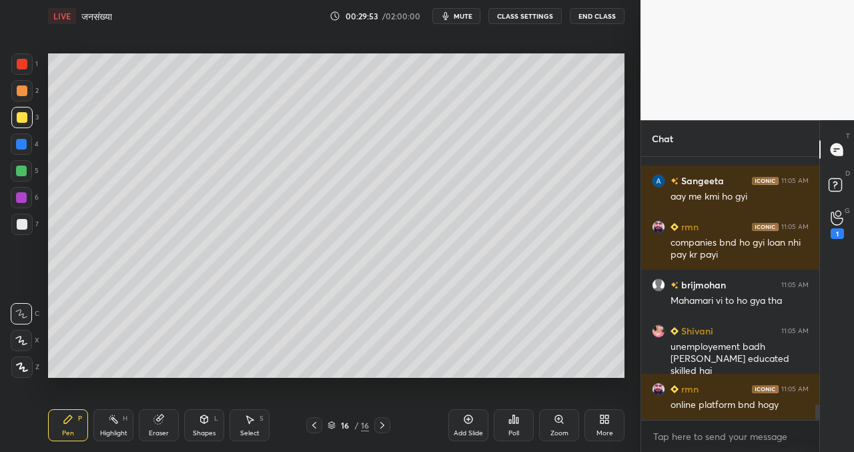
drag, startPoint x: 472, startPoint y: 418, endPoint x: 448, endPoint y: 397, distance: 32.1
click at [466, 418] on icon at bounding box center [468, 419] width 11 height 11
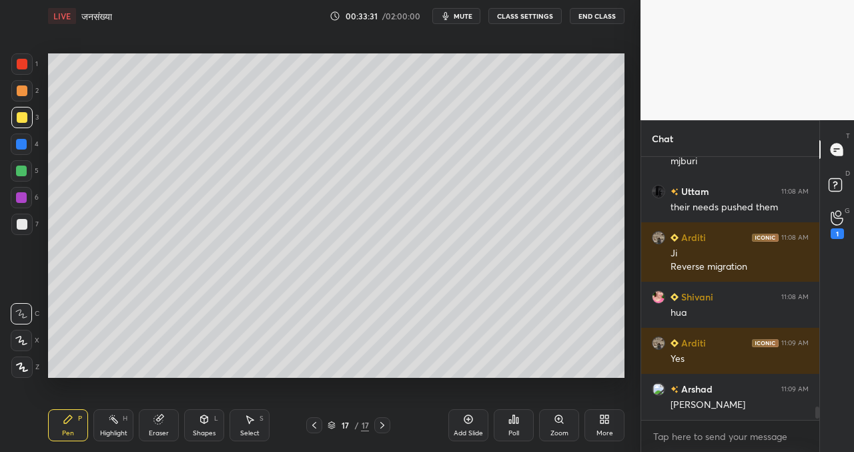
scroll to position [4909, 0]
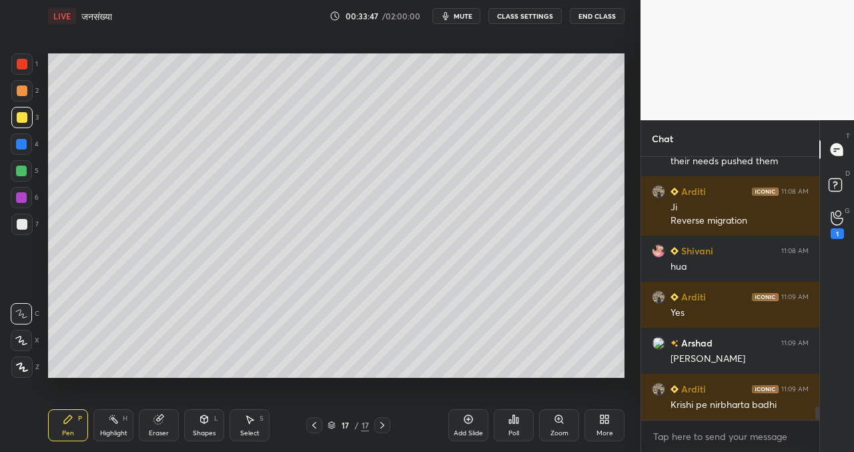
drag, startPoint x: 625, startPoint y: 315, endPoint x: 627, endPoint y: 326, distance: 10.9
click at [626, 326] on div "Setting up your live class Poll for secs No correct answer Start poll" at bounding box center [336, 215] width 587 height 366
click at [624, 342] on div "Setting up your live class Poll for secs No correct answer Start poll" at bounding box center [336, 215] width 587 height 366
click at [625, 342] on div "Setting up your live class Poll for secs No correct answer Start poll" at bounding box center [336, 215] width 587 height 366
drag, startPoint x: 332, startPoint y: 424, endPoint x: 338, endPoint y: 412, distance: 13.1
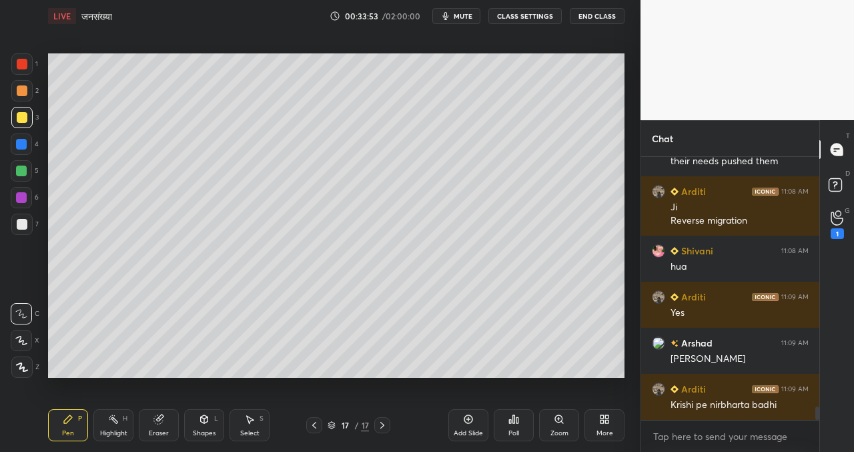
click at [336, 406] on div "Pen P Highlight H Eraser Shapes L Select S 17 / 17 Add Slide Poll Zoom More" at bounding box center [336, 424] width 576 height 53
click at [331, 428] on icon at bounding box center [331, 427] width 7 height 2
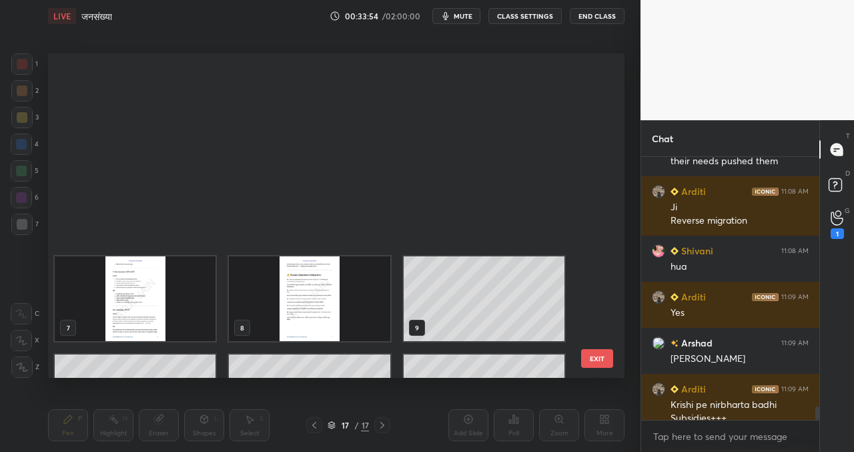
scroll to position [320, 570]
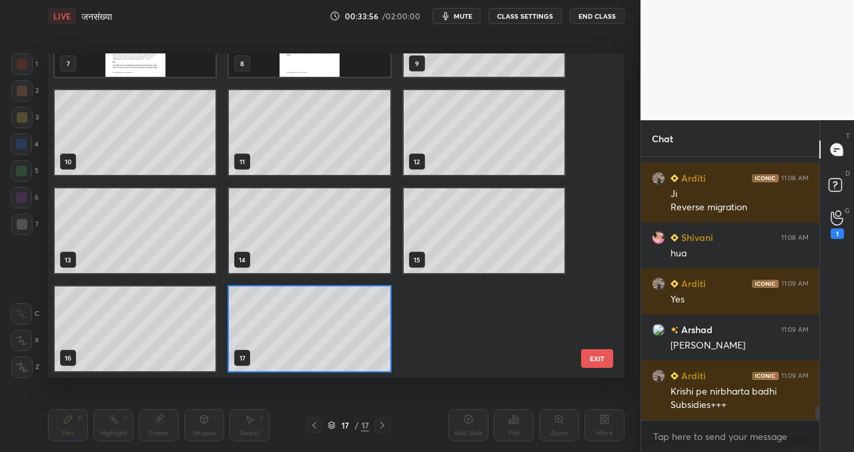
drag, startPoint x: 324, startPoint y: 73, endPoint x: 324, endPoint y: 87, distance: 13.3
click at [324, 73] on img "grid" at bounding box center [309, 34] width 161 height 85
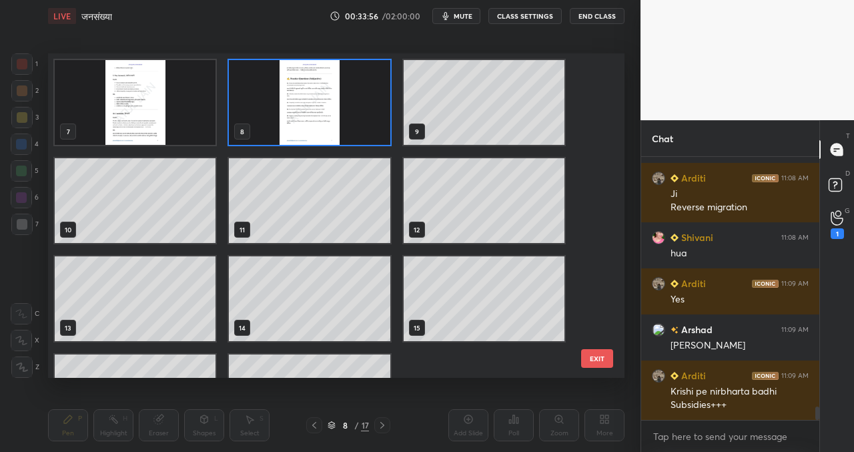
click at [328, 96] on img "grid" at bounding box center [309, 102] width 161 height 85
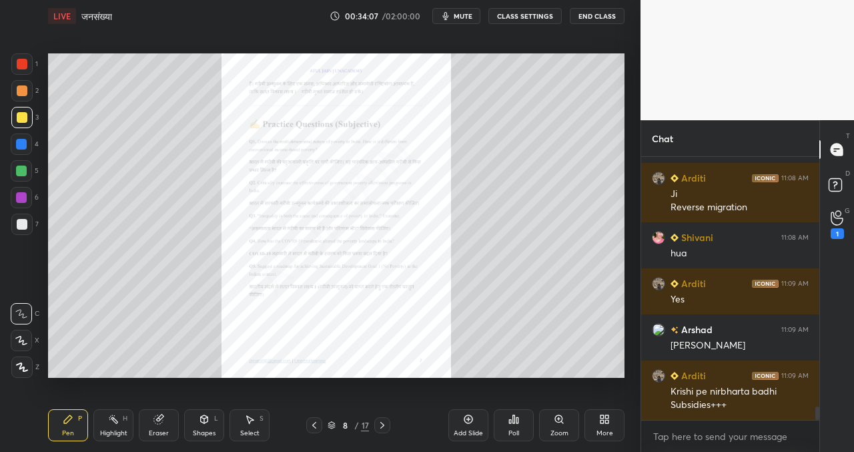
click at [352, 422] on div "8 / 17" at bounding box center [348, 425] width 41 height 12
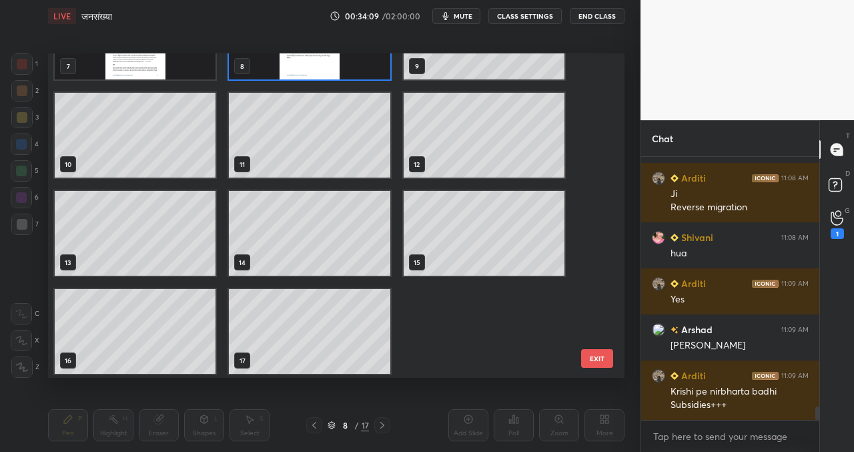
scroll to position [264, 0]
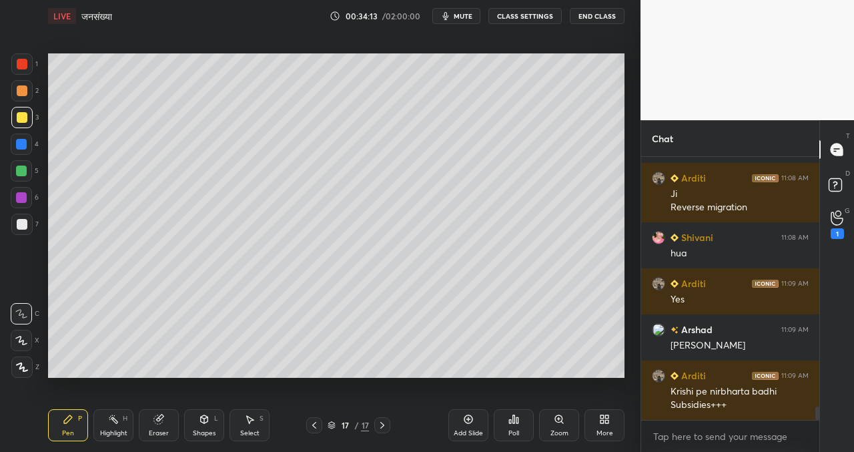
click at [466, 420] on icon at bounding box center [468, 419] width 11 height 11
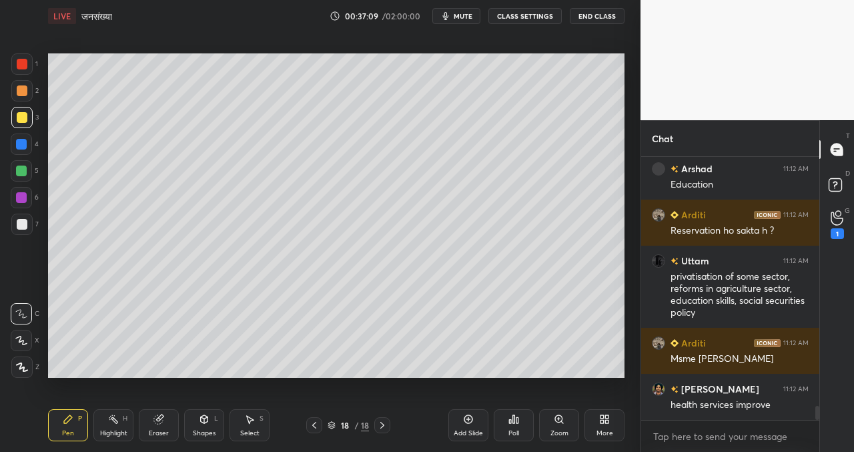
scroll to position [4669, 0]
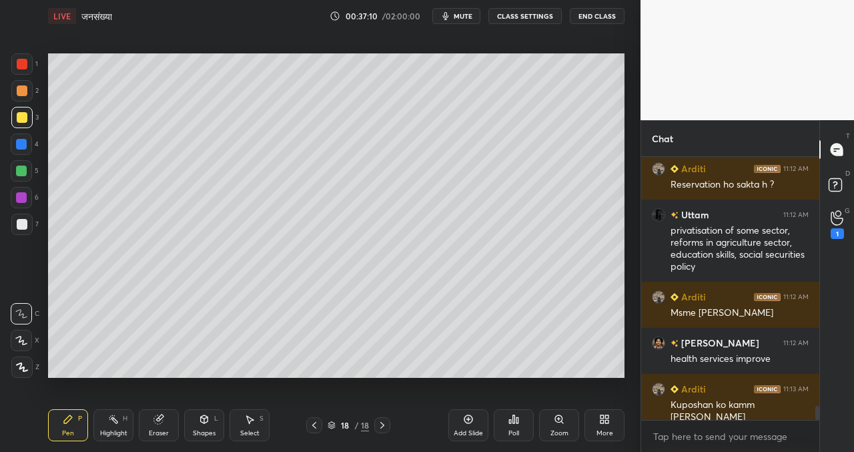
click at [476, 418] on div "Add Slide" at bounding box center [468, 425] width 40 height 32
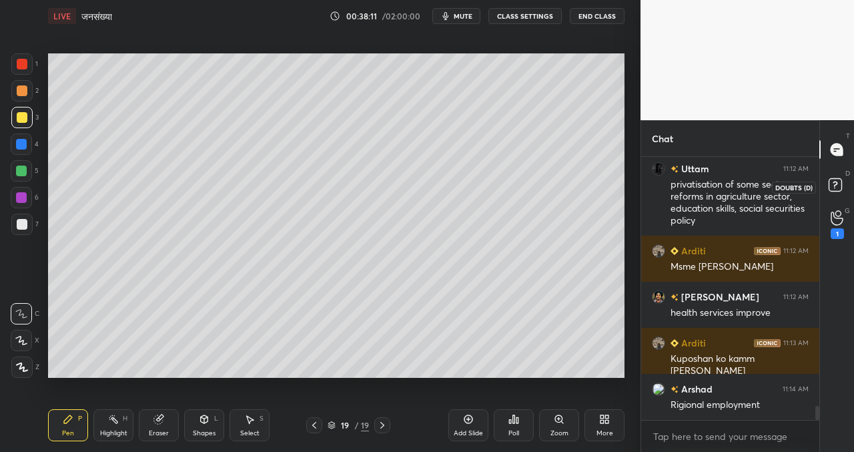
drag, startPoint x: 835, startPoint y: 183, endPoint x: 805, endPoint y: 197, distance: 32.9
click at [833, 185] on rect at bounding box center [835, 185] width 13 height 13
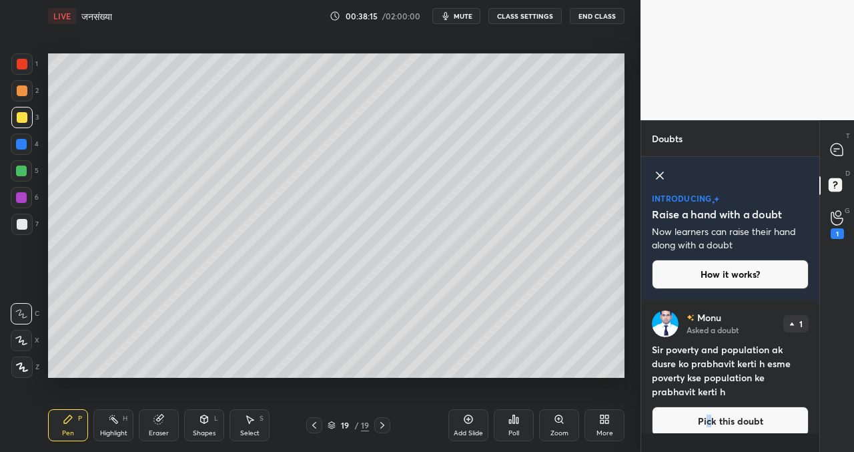
click at [708, 408] on button "Pick this doubt" at bounding box center [730, 420] width 157 height 29
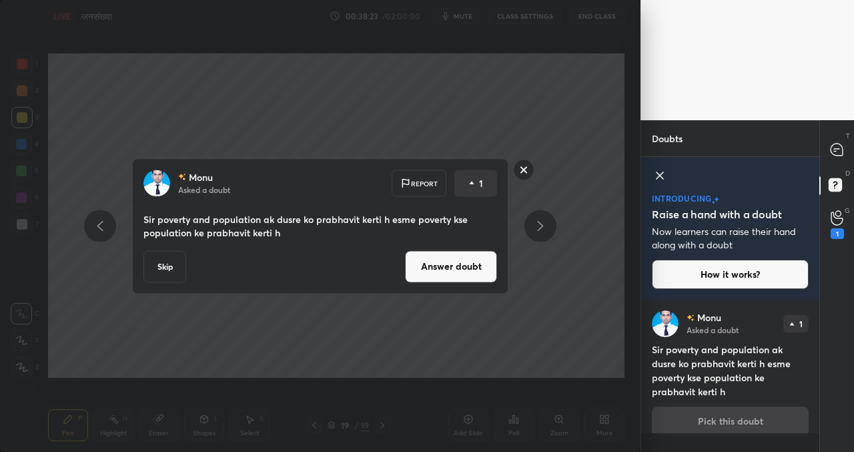
click at [441, 270] on button "Answer doubt" at bounding box center [451, 266] width 92 height 32
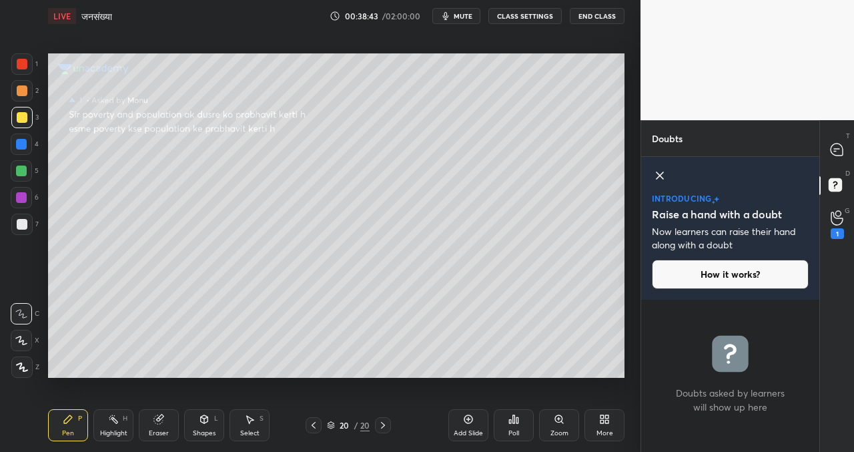
click at [663, 176] on icon at bounding box center [660, 175] width 16 height 16
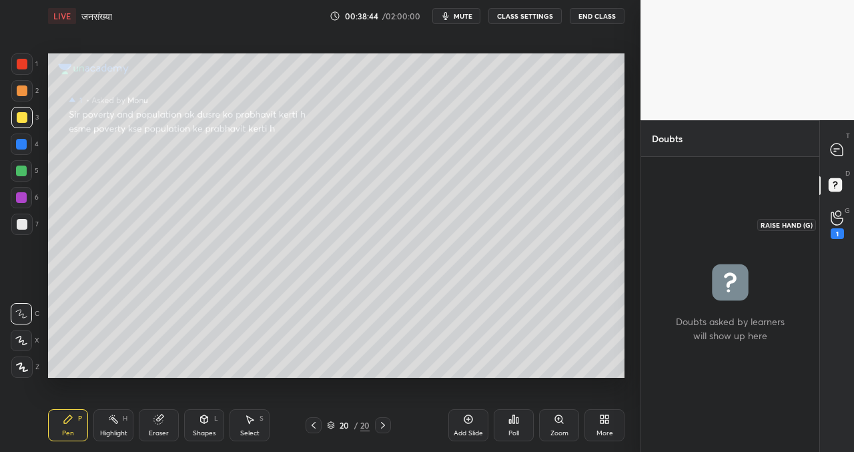
click at [841, 222] on icon at bounding box center [837, 218] width 12 height 13
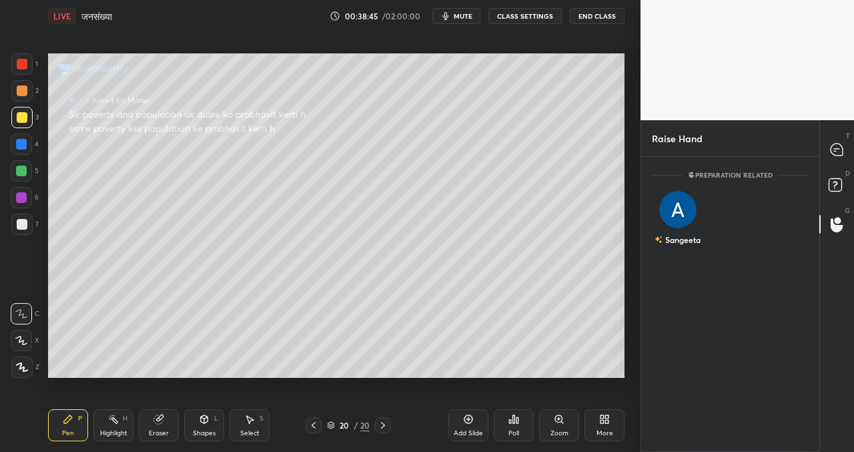
scroll to position [5, 5]
click at [683, 215] on img "grid" at bounding box center [678, 204] width 27 height 27
click at [681, 250] on button "INVITE" at bounding box center [678, 248] width 40 height 17
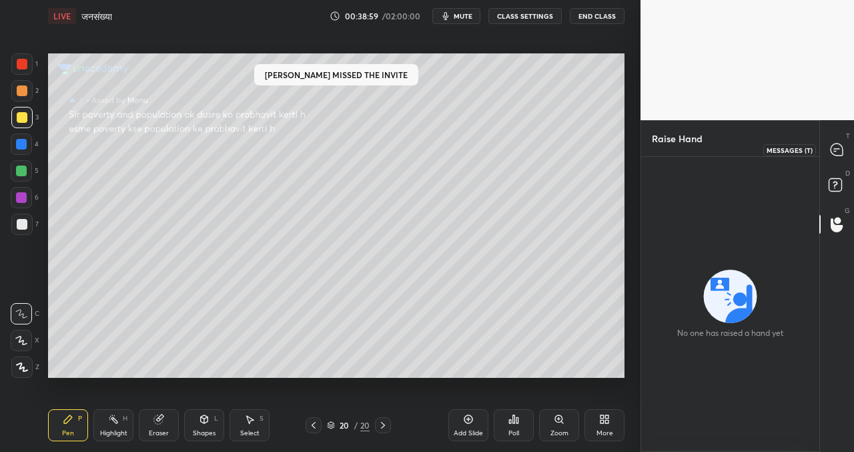
click at [837, 151] on icon at bounding box center [837, 149] width 12 height 12
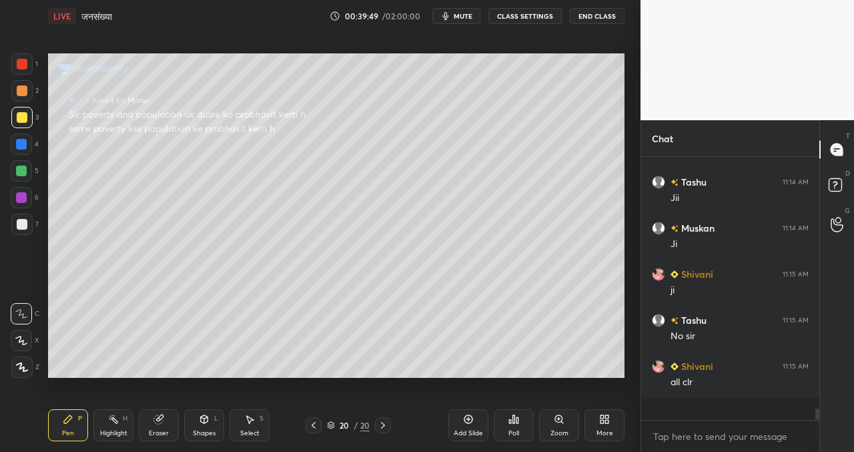
scroll to position [5146, 0]
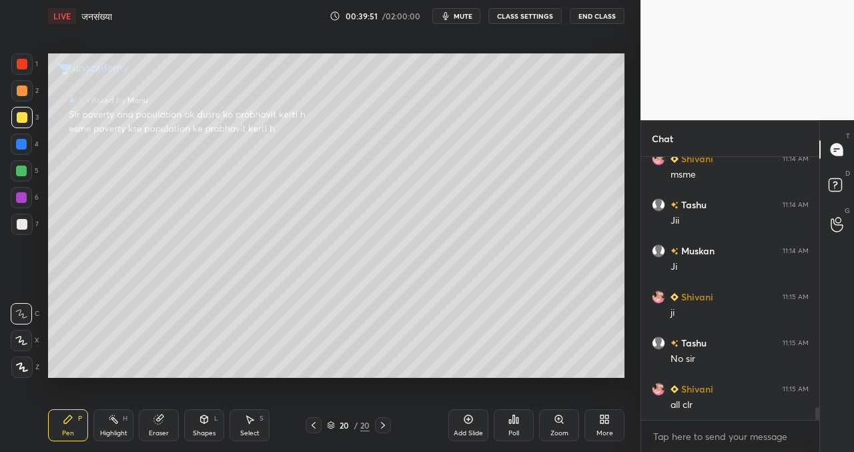
click at [469, 416] on icon at bounding box center [468, 419] width 11 height 11
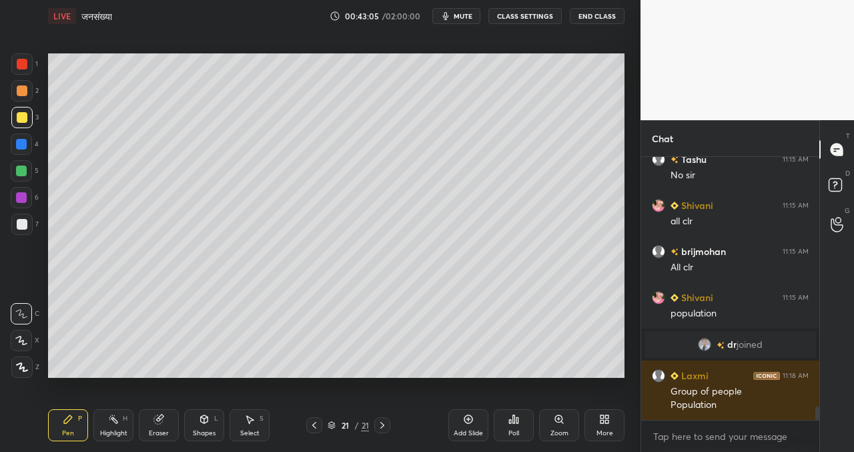
scroll to position [4881, 0]
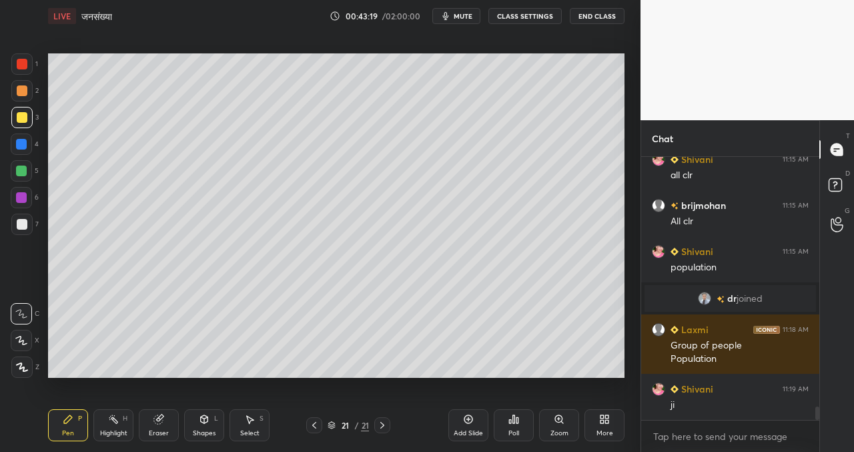
drag, startPoint x: 473, startPoint y: 417, endPoint x: 472, endPoint y: 410, distance: 6.7
click at [472, 417] on div "Add Slide" at bounding box center [468, 425] width 40 height 32
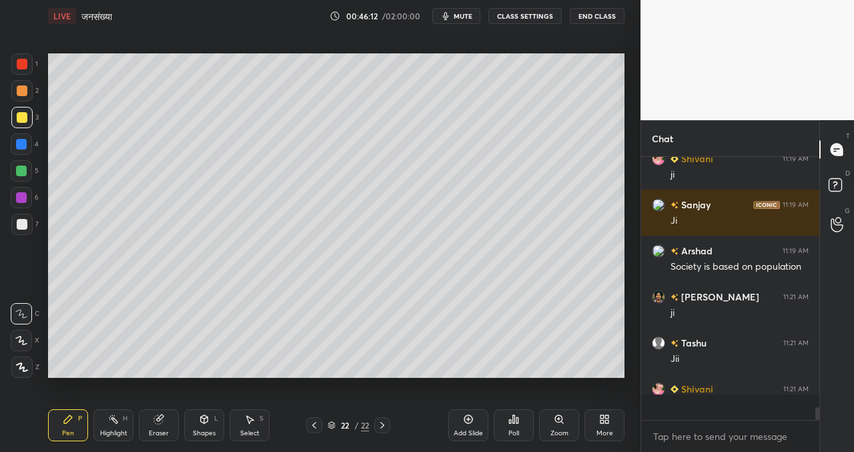
scroll to position [259, 174]
click at [469, 416] on icon at bounding box center [468, 419] width 11 height 11
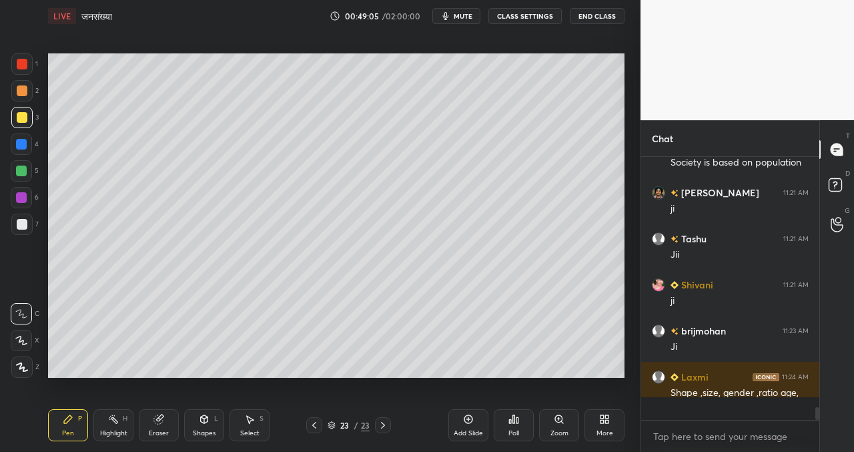
scroll to position [5215, 0]
click at [471, 418] on icon at bounding box center [468, 419] width 11 height 11
drag, startPoint x: 464, startPoint y: 420, endPoint x: 438, endPoint y: 397, distance: 35.5
click at [466, 420] on icon at bounding box center [468, 419] width 11 height 11
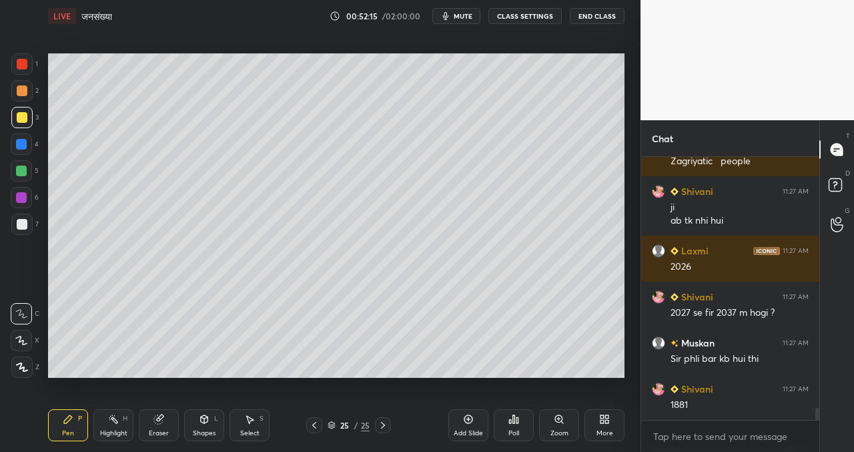
scroll to position [5505, 0]
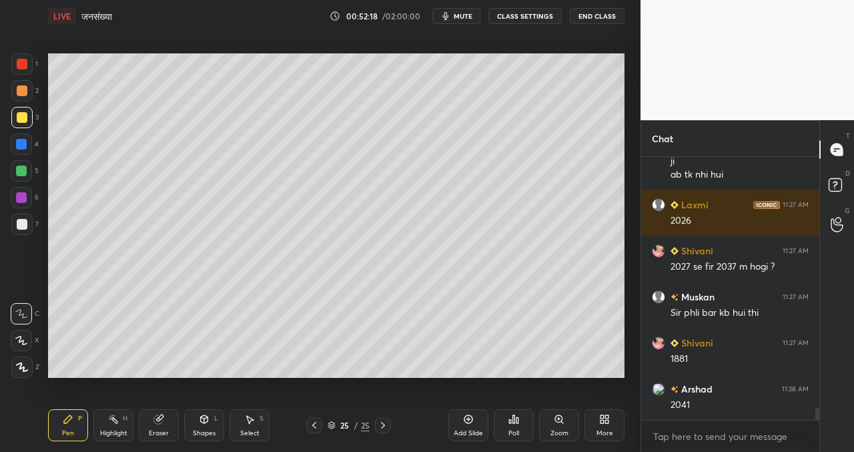
click at [465, 422] on icon at bounding box center [468, 419] width 9 height 9
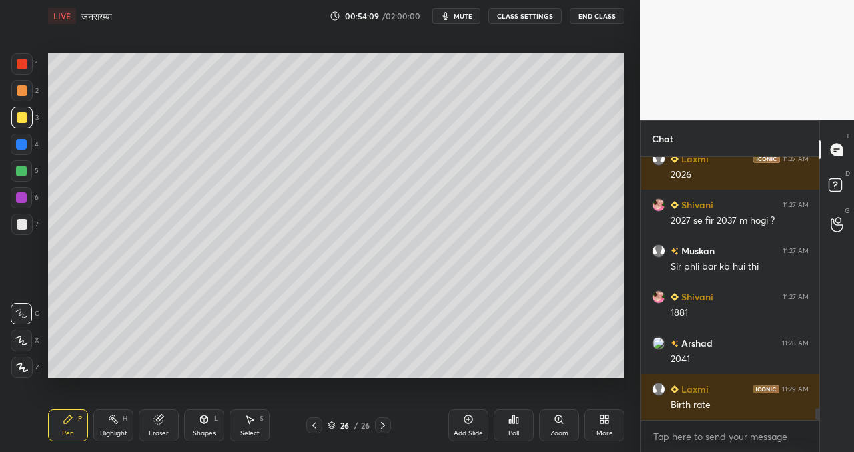
click at [471, 414] on icon at bounding box center [468, 419] width 11 height 11
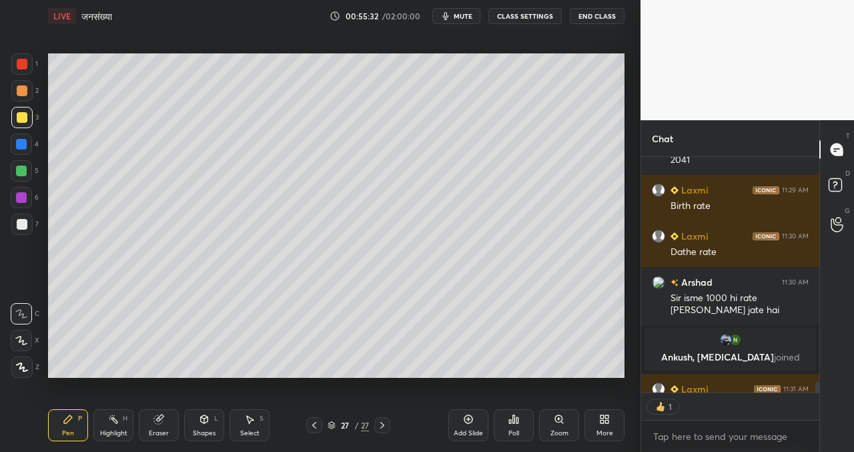
scroll to position [5, 5]
click at [468, 419] on icon at bounding box center [468, 419] width 11 height 11
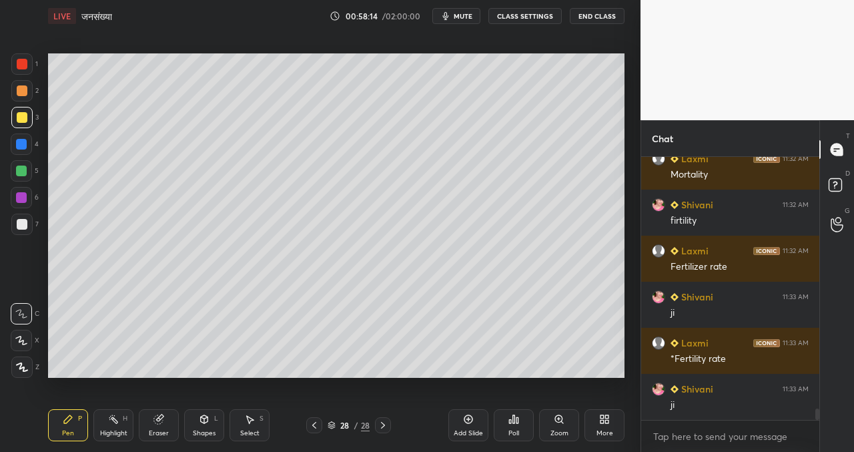
scroll to position [5724, 0]
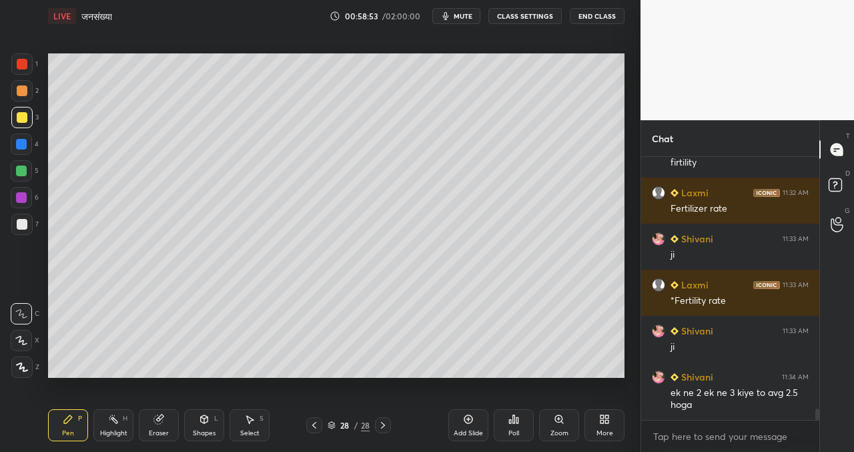
click at [466, 414] on icon at bounding box center [468, 419] width 11 height 11
click at [316, 421] on icon at bounding box center [314, 425] width 11 height 11
click at [385, 422] on icon at bounding box center [383, 425] width 11 height 11
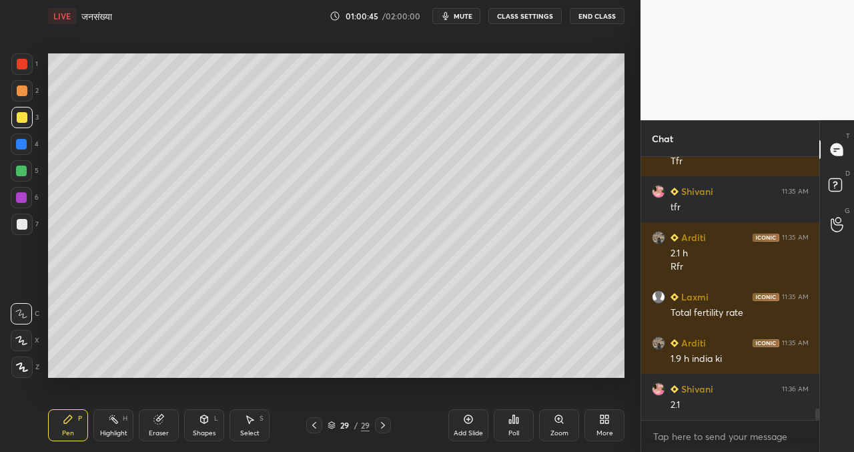
scroll to position [6059, 0]
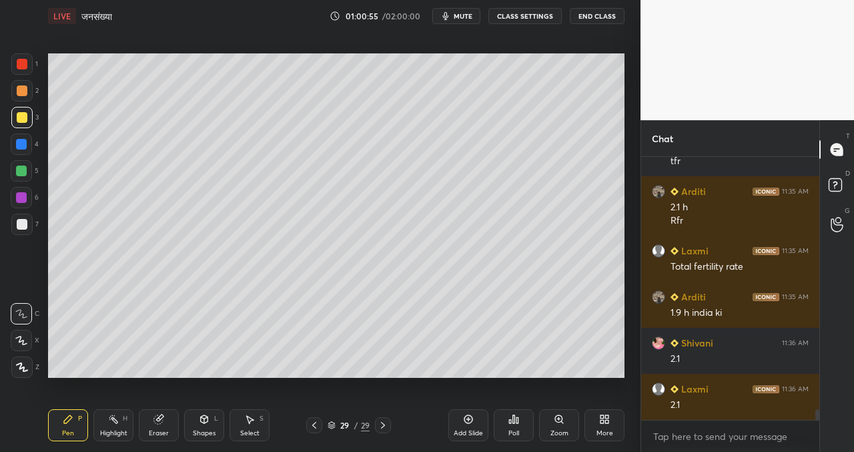
click at [473, 421] on icon at bounding box center [468, 419] width 11 height 11
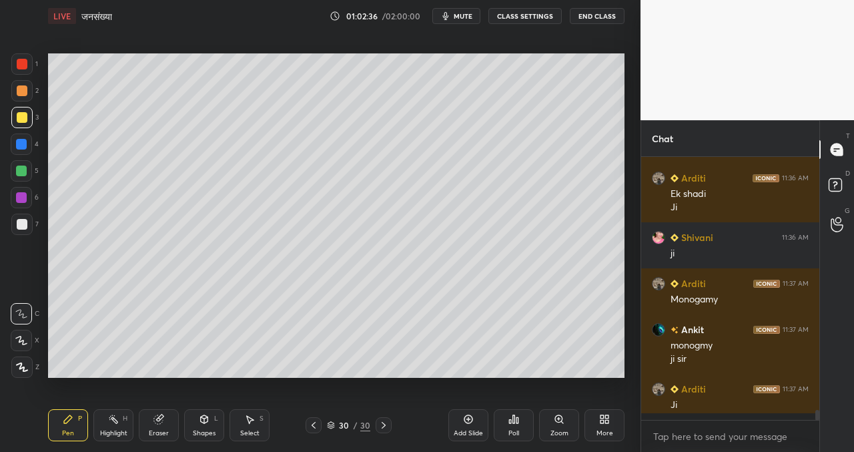
scroll to position [6316, 0]
click at [627, 252] on div "Setting up your live class Poll for secs No correct answer Start poll" at bounding box center [336, 215] width 587 height 366
drag, startPoint x: 631, startPoint y: 240, endPoint x: 628, endPoint y: 256, distance: 16.2
click at [631, 255] on div "1 2 3 4 5 6 7 C X Z C X Z E E Erase all H H LIVE जनसंख्या 01:03:08 / 02:00:00 m…" at bounding box center [320, 226] width 641 height 452
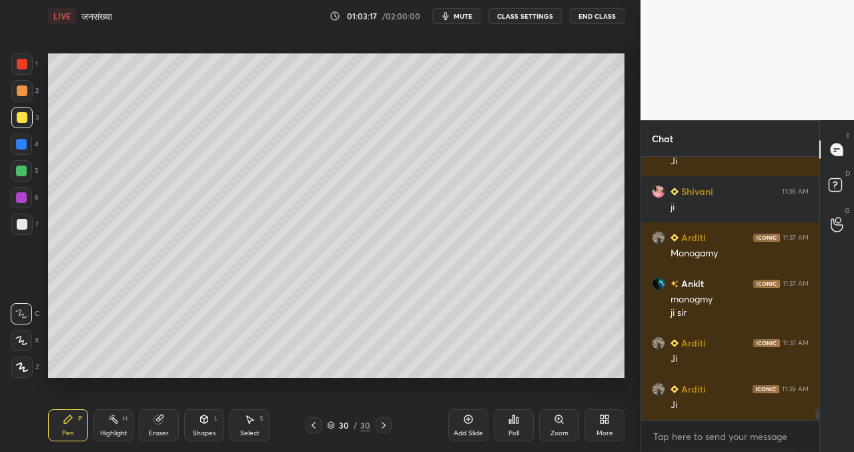
click at [627, 246] on div "Setting up your live class Poll for secs No correct answer Start poll" at bounding box center [336, 215] width 587 height 366
click at [628, 264] on div "Setting up your live class Poll for secs No correct answer Start poll" at bounding box center [336, 215] width 587 height 366
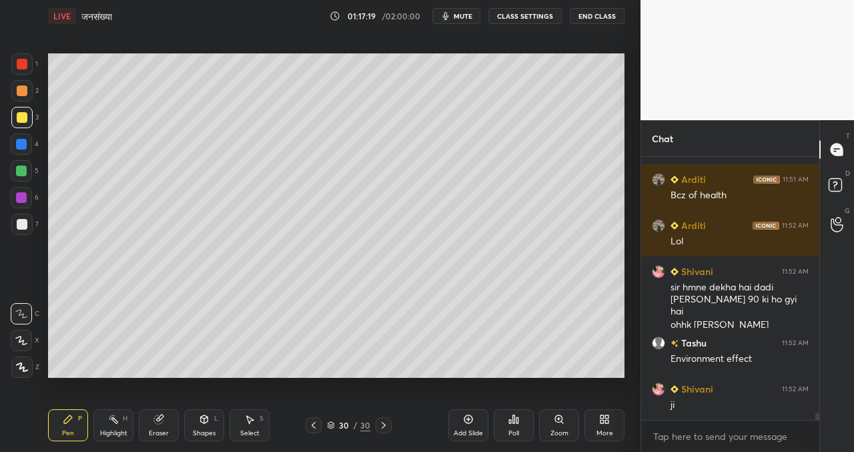
scroll to position [9612, 0]
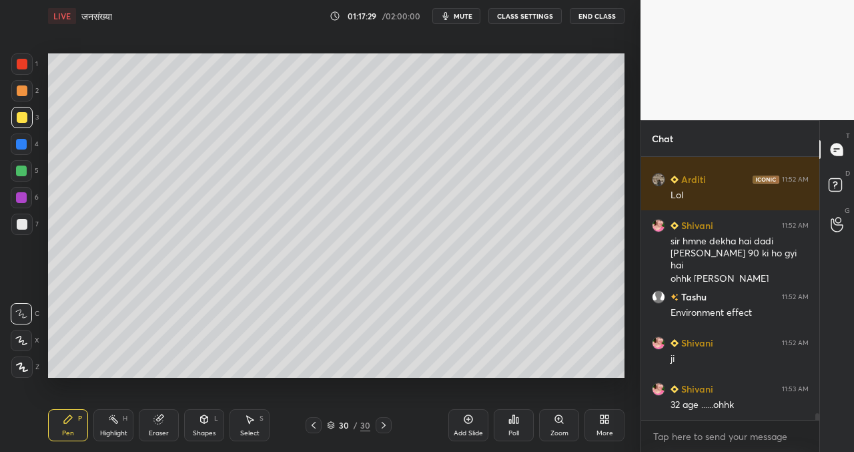
click at [470, 420] on icon at bounding box center [468, 419] width 11 height 11
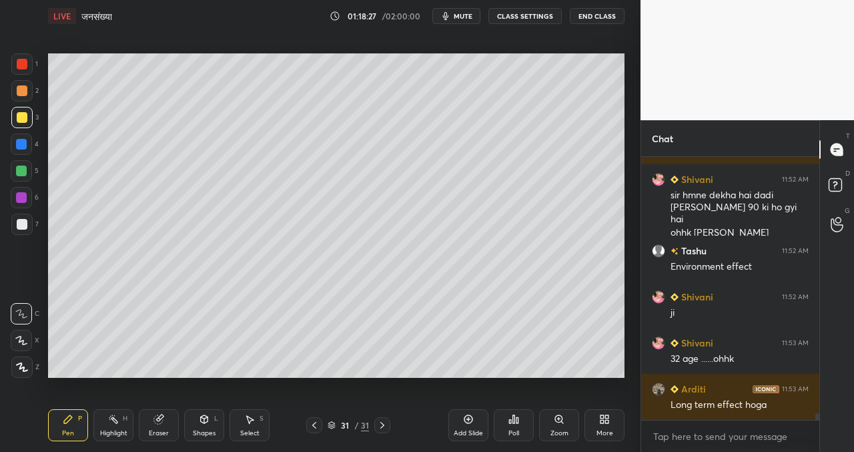
scroll to position [9704, 0]
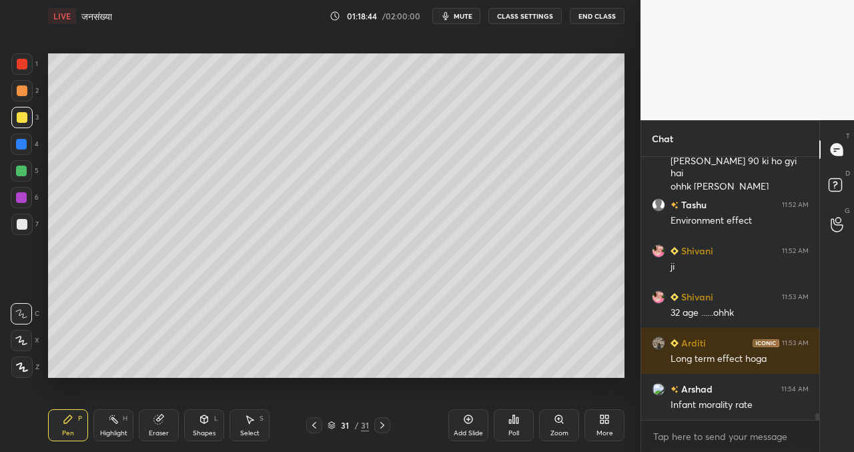
click at [469, 418] on icon at bounding box center [468, 419] width 11 height 11
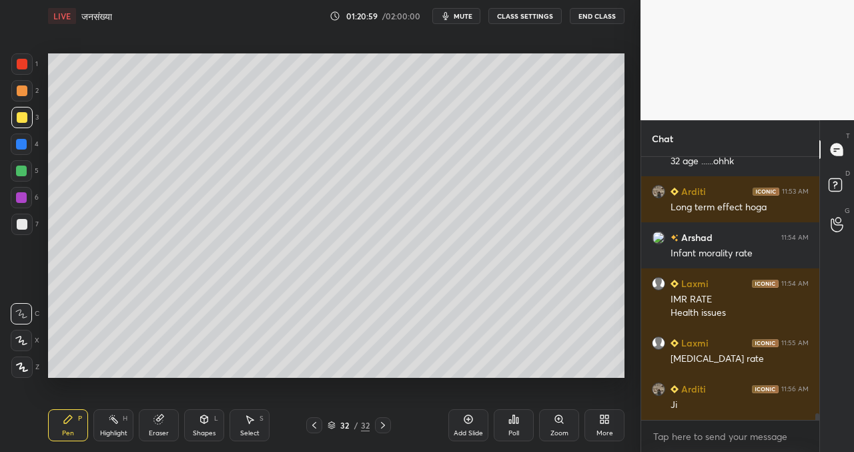
scroll to position [9902, 0]
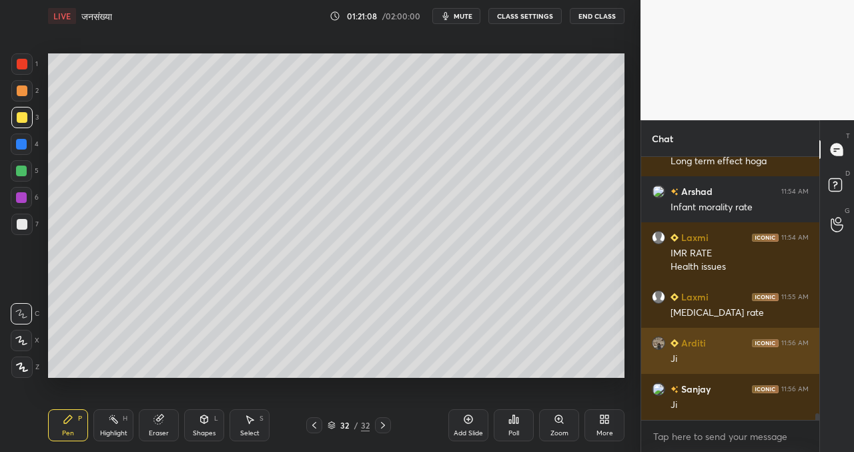
click at [659, 343] on img "grid" at bounding box center [658, 342] width 13 height 13
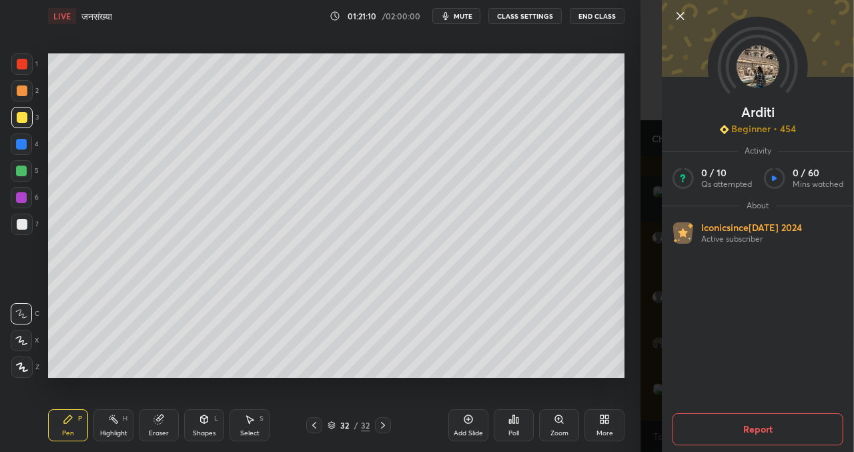
drag, startPoint x: 682, startPoint y: 17, endPoint x: 665, endPoint y: 28, distance: 20.7
click at [682, 17] on icon at bounding box center [681, 16] width 16 height 16
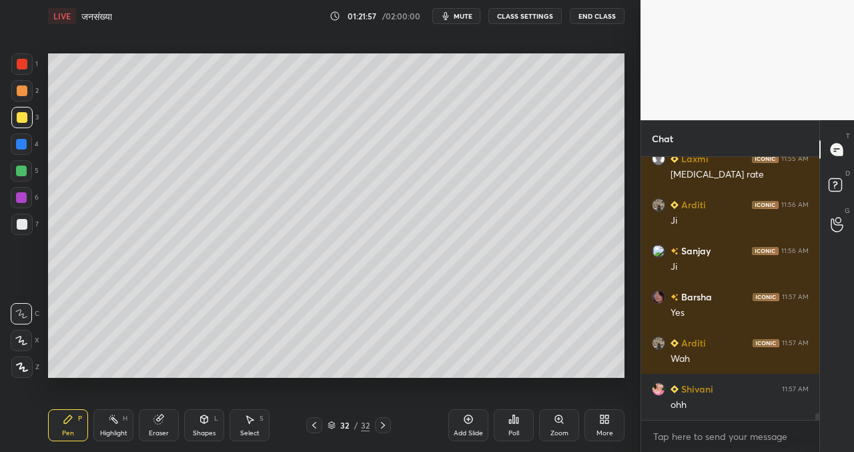
scroll to position [10086, 0]
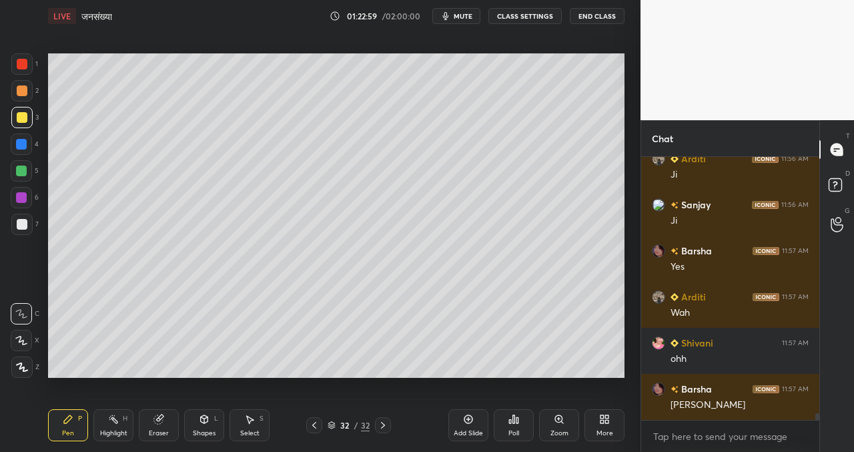
click at [468, 416] on icon at bounding box center [468, 419] width 11 height 11
drag, startPoint x: 317, startPoint y: 423, endPoint x: 322, endPoint y: 418, distance: 7.1
click at [317, 423] on icon at bounding box center [313, 425] width 11 height 11
drag, startPoint x: 386, startPoint y: 422, endPoint x: 383, endPoint y: 407, distance: 15.6
click at [386, 422] on icon at bounding box center [383, 425] width 11 height 11
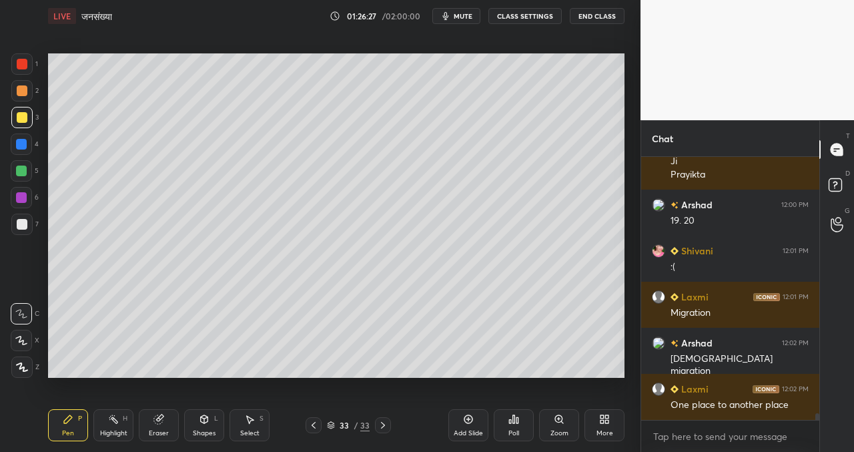
scroll to position [10468, 0]
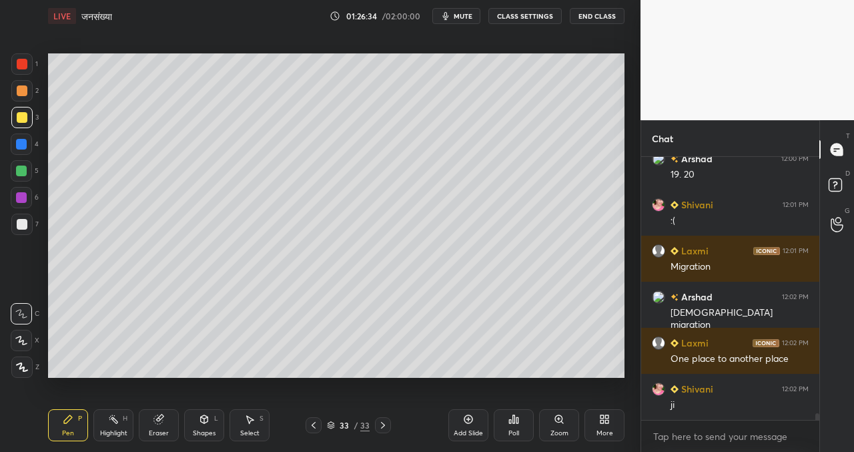
drag, startPoint x: 472, startPoint y: 426, endPoint x: 463, endPoint y: 420, distance: 10.5
click at [470, 427] on div "Add Slide" at bounding box center [468, 425] width 40 height 32
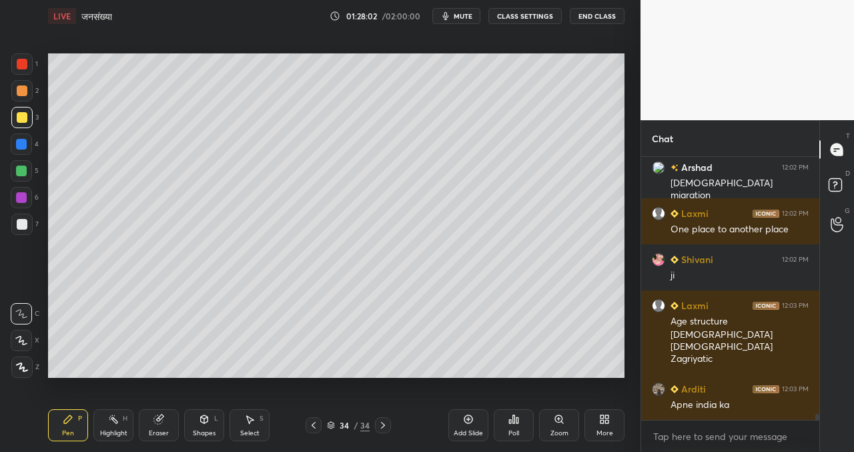
scroll to position [10643, 0]
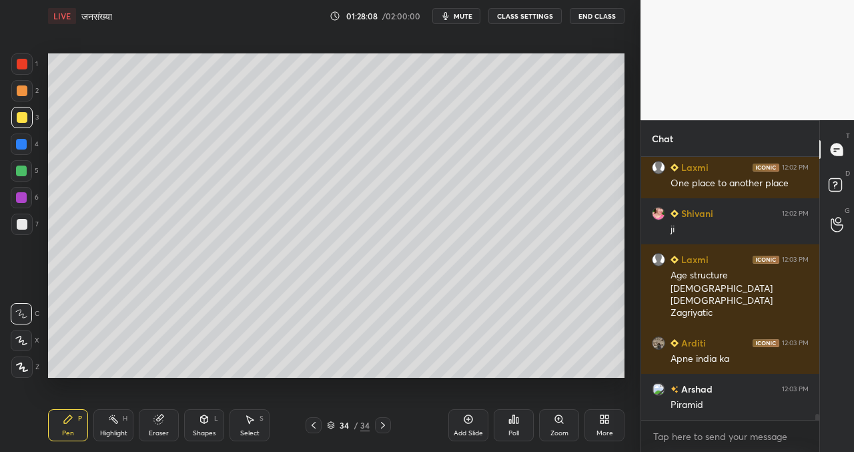
click at [466, 418] on icon at bounding box center [468, 419] width 11 height 11
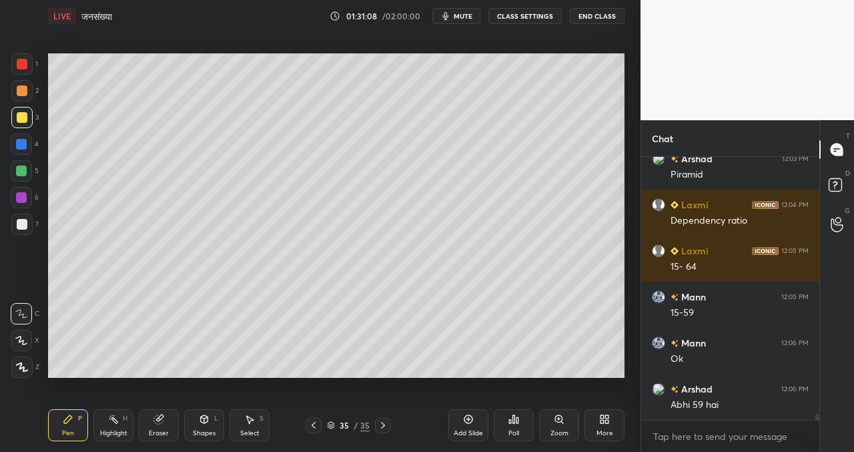
scroll to position [10919, 0]
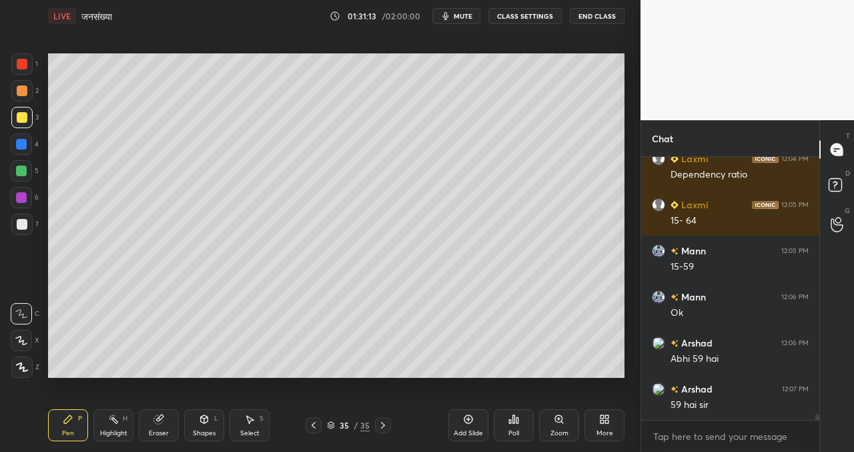
drag, startPoint x: 472, startPoint y: 415, endPoint x: 461, endPoint y: 416, distance: 11.4
click at [472, 414] on icon at bounding box center [468, 419] width 11 height 11
click at [314, 421] on icon at bounding box center [313, 425] width 11 height 11
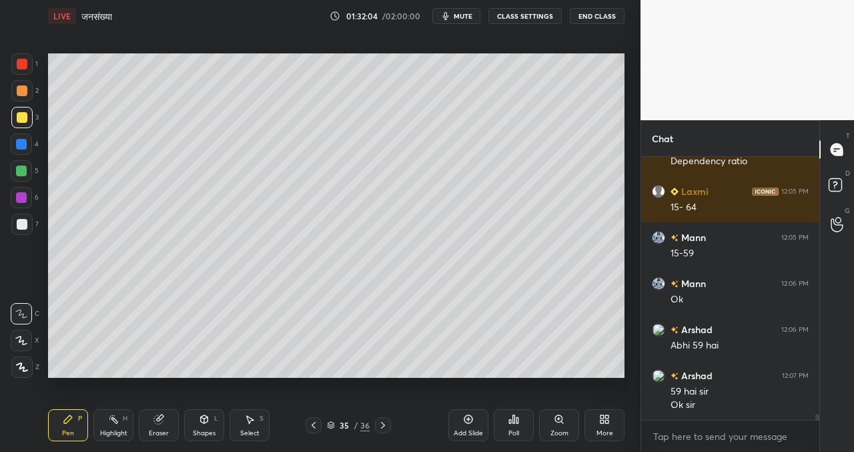
scroll to position [11003, 0]
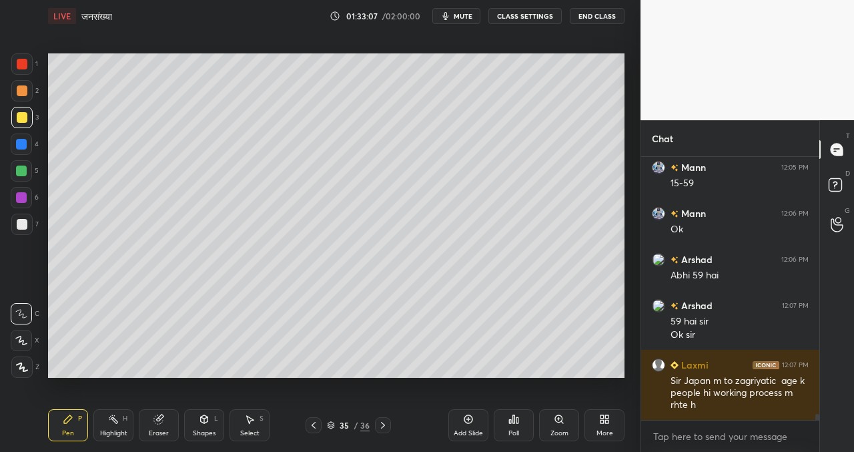
click at [384, 423] on icon at bounding box center [383, 425] width 11 height 11
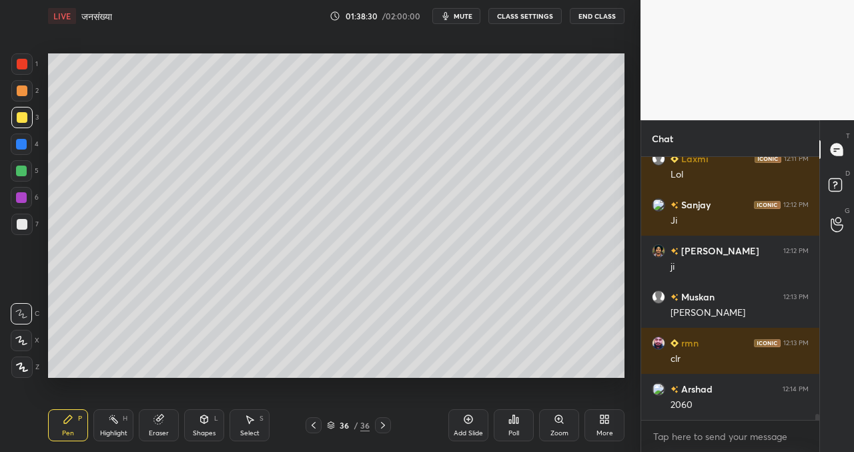
scroll to position [11453, 0]
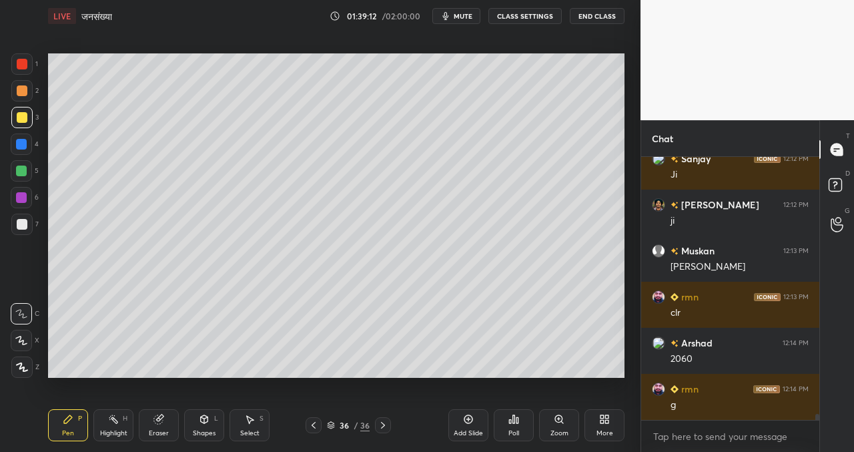
click at [476, 412] on div "Add Slide" at bounding box center [468, 425] width 40 height 32
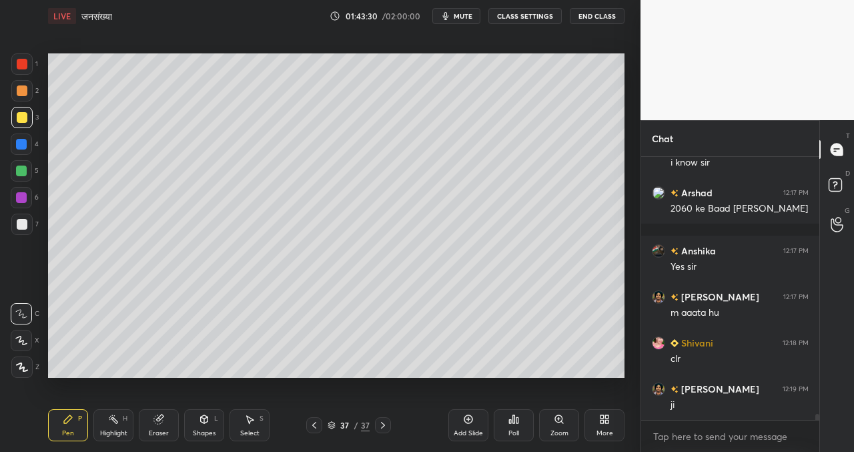
scroll to position [11833, 0]
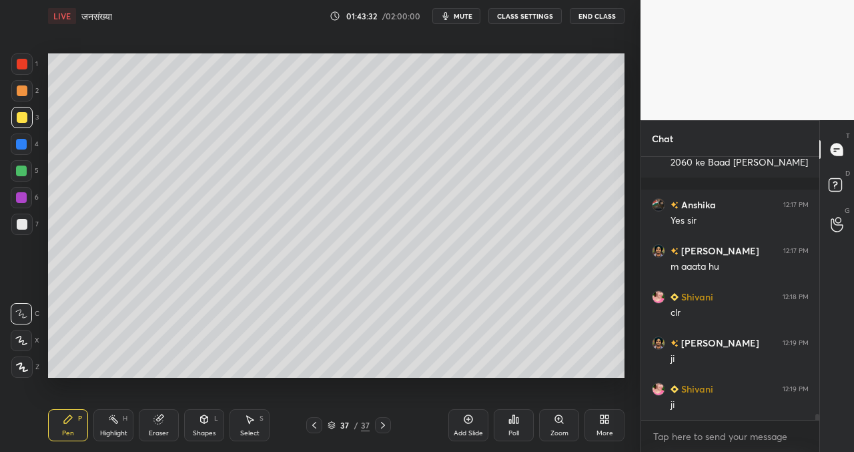
drag, startPoint x: 472, startPoint y: 420, endPoint x: 469, endPoint y: 412, distance: 8.7
click at [473, 419] on icon at bounding box center [468, 419] width 11 height 11
click at [625, 206] on div "Setting up your live class Poll for secs No correct answer Start poll" at bounding box center [336, 215] width 587 height 366
click at [605, 382] on div "Setting up your live class Poll for secs No correct answer Start poll" at bounding box center [336, 215] width 587 height 366
drag, startPoint x: 471, startPoint y: 419, endPoint x: 439, endPoint y: 406, distance: 34.4
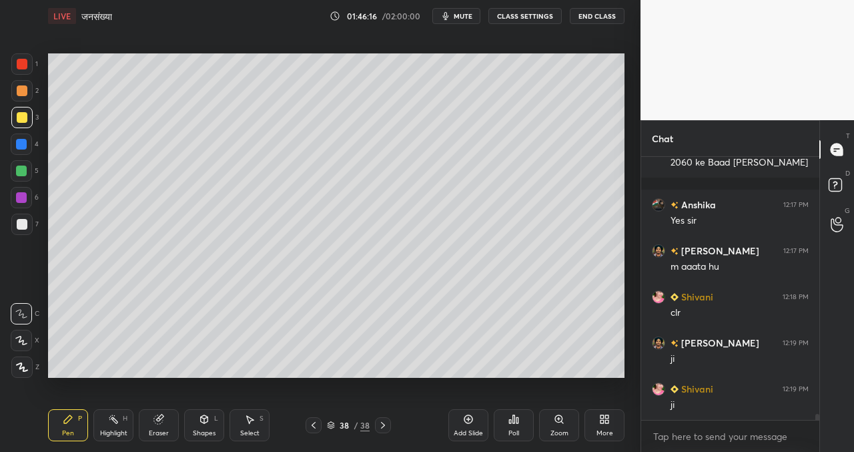
click at [470, 419] on icon at bounding box center [468, 419] width 11 height 11
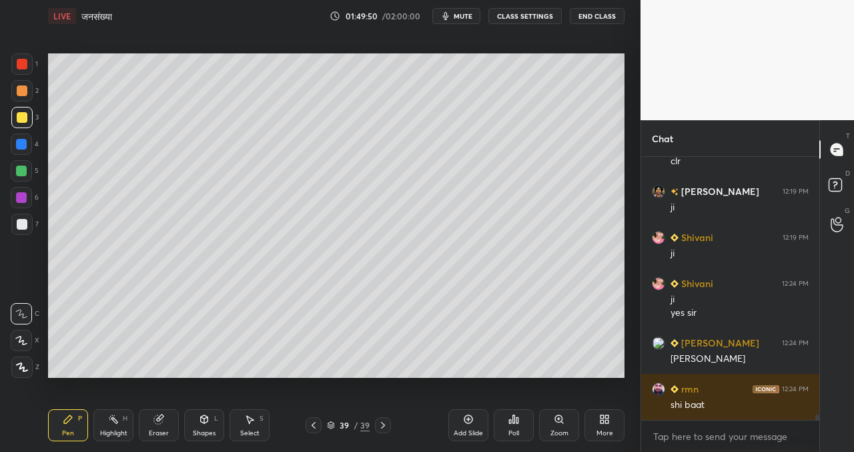
scroll to position [12031, 0]
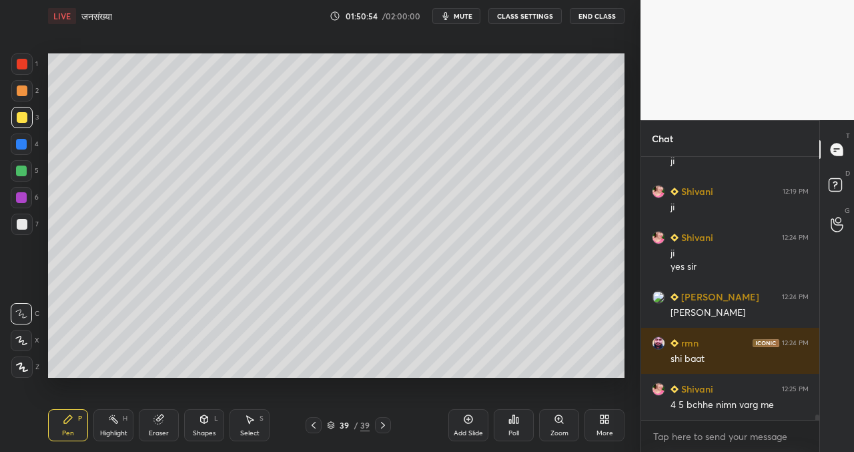
drag, startPoint x: 467, startPoint y: 420, endPoint x: 443, endPoint y: 404, distance: 29.2
click at [467, 420] on icon at bounding box center [468, 419] width 11 height 11
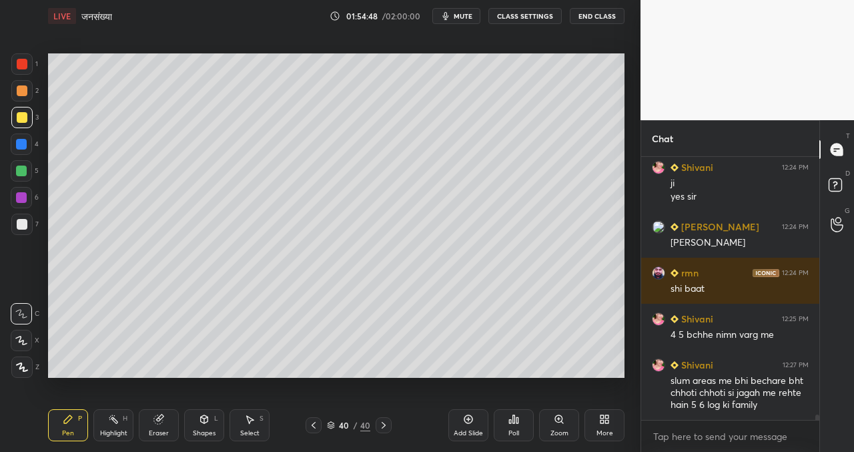
click at [468, 417] on icon at bounding box center [468, 419] width 4 height 4
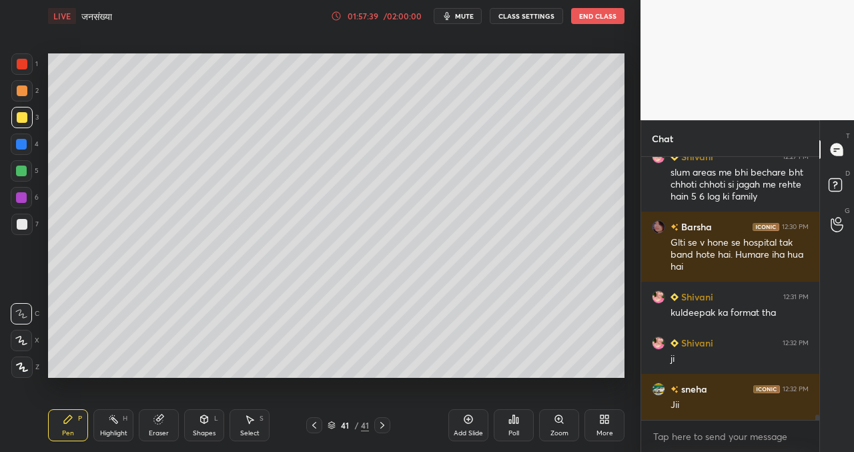
scroll to position [12355, 0]
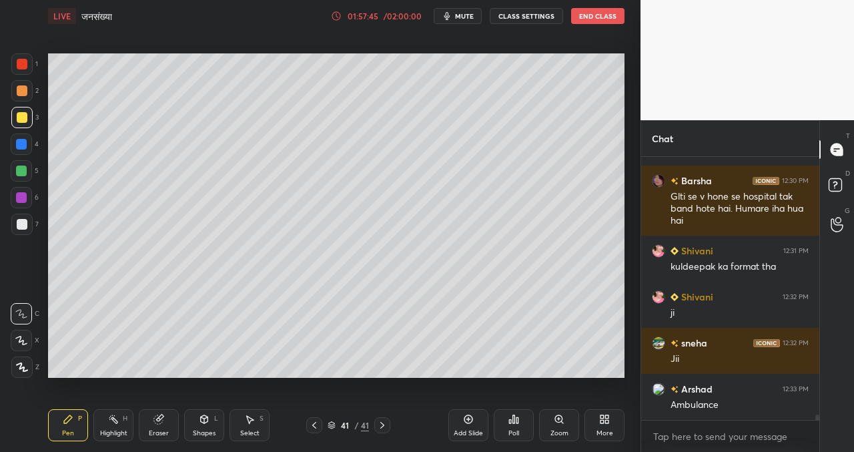
drag, startPoint x: 469, startPoint y: 423, endPoint x: 458, endPoint y: 418, distance: 11.7
click at [469, 423] on icon at bounding box center [468, 419] width 11 height 11
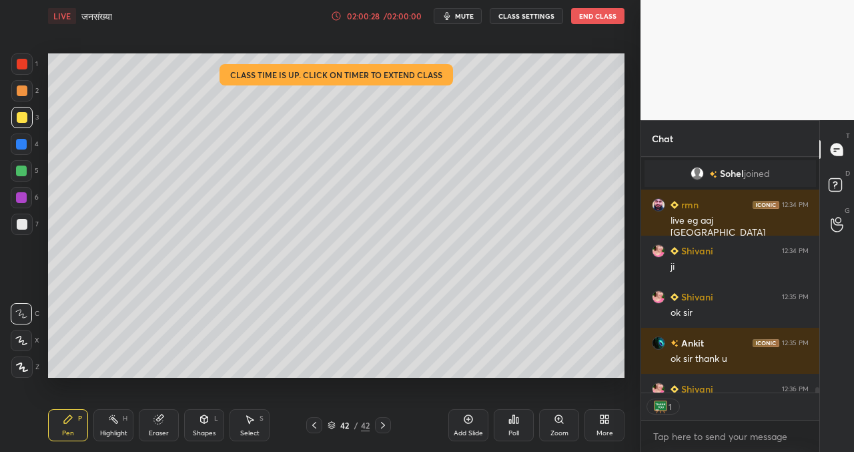
scroll to position [5, 5]
click at [508, 414] on icon at bounding box center [513, 419] width 11 height 11
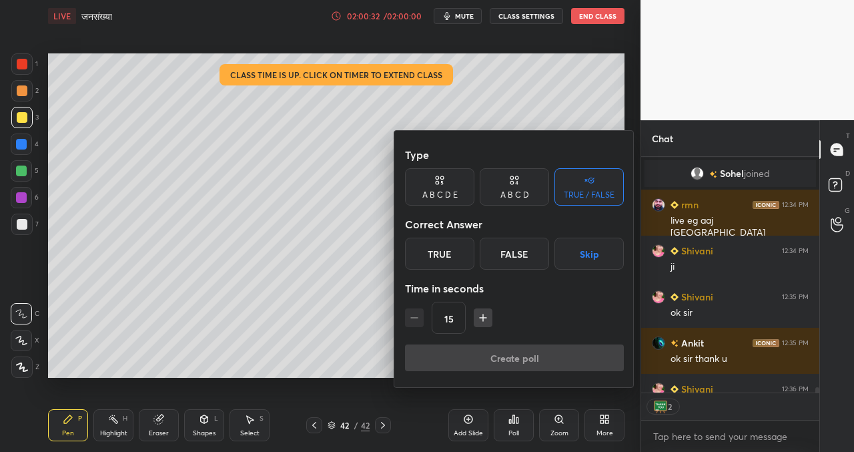
drag, startPoint x: 437, startPoint y: 254, endPoint x: 453, endPoint y: 260, distance: 17.1
click at [438, 254] on div "True" at bounding box center [439, 254] width 69 height 32
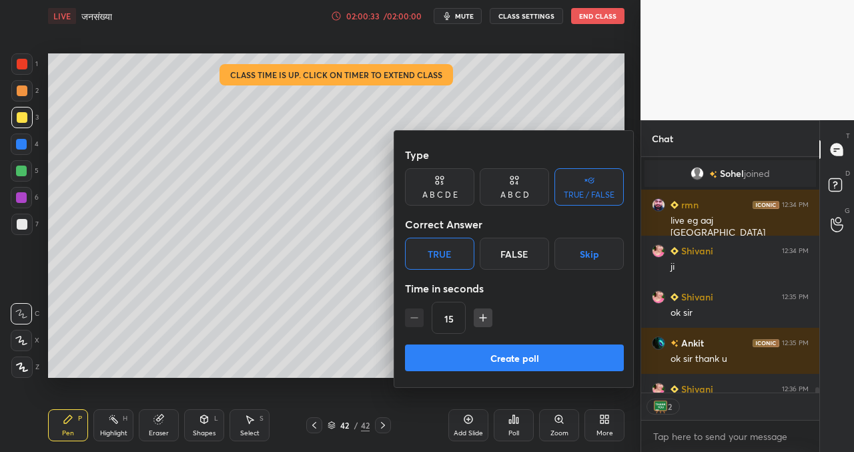
drag, startPoint x: 540, startPoint y: 356, endPoint x: 515, endPoint y: 354, distance: 25.4
click at [540, 356] on button "Create poll" at bounding box center [514, 357] width 219 height 27
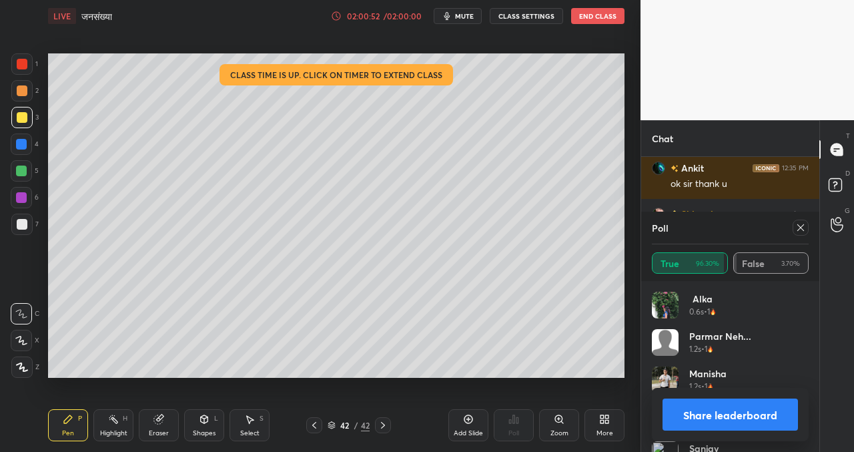
scroll to position [11064, 0]
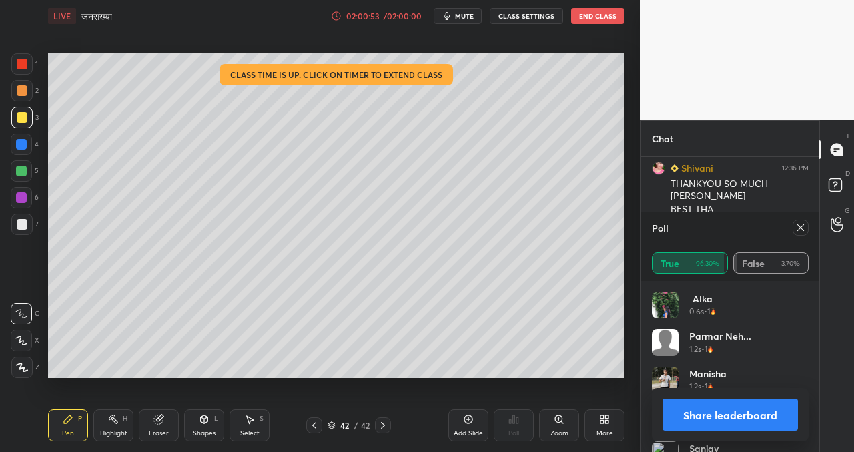
drag, startPoint x: 733, startPoint y: 421, endPoint x: 715, endPoint y: 408, distance: 21.9
click at [732, 420] on button "Share leaderboard" at bounding box center [730, 414] width 135 height 32
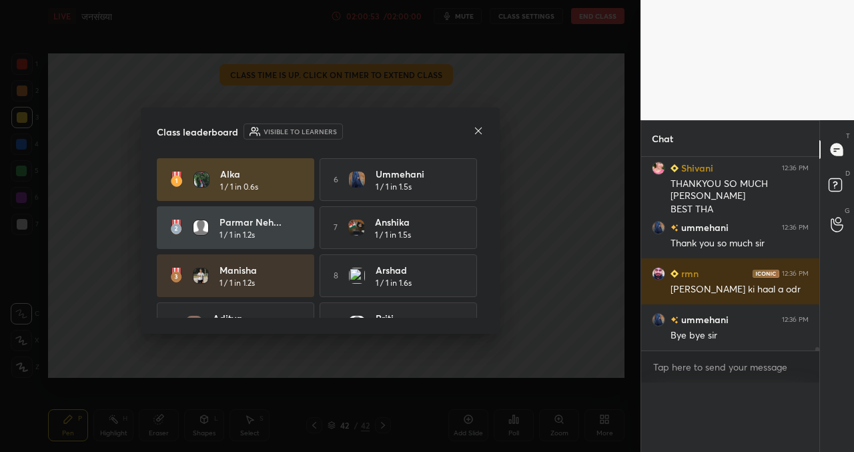
scroll to position [0, 0]
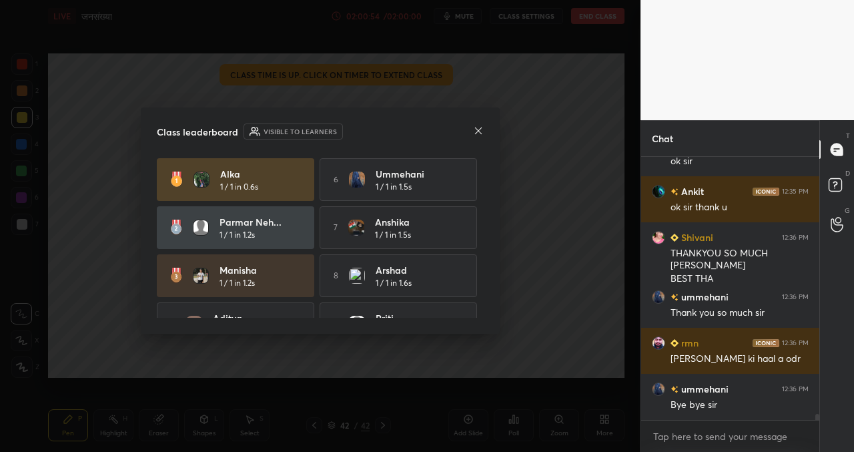
click at [477, 130] on icon at bounding box center [478, 130] width 11 height 11
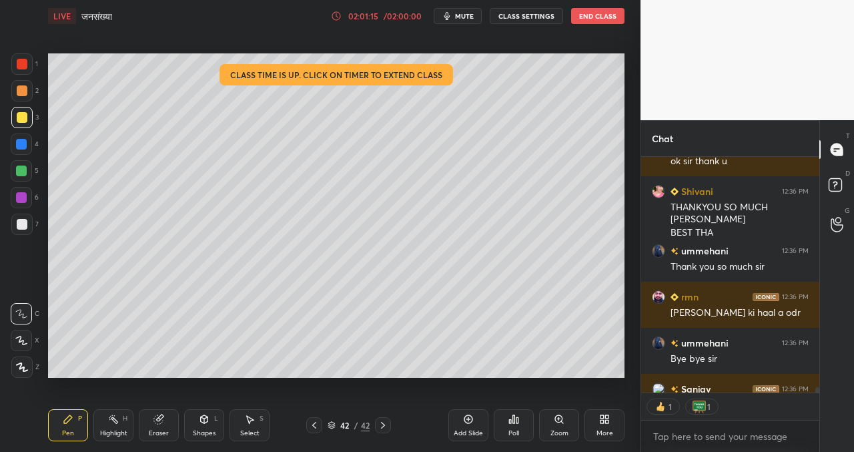
click at [595, 18] on button "End Class" at bounding box center [597, 16] width 53 height 16
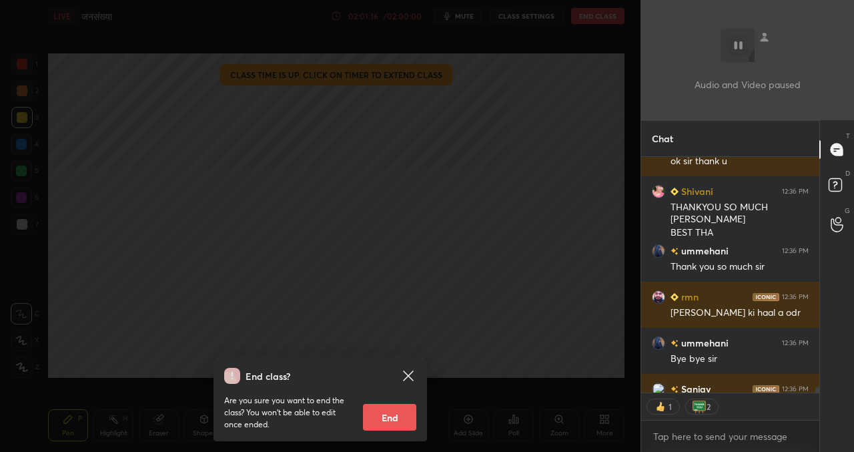
drag, startPoint x: 384, startPoint y: 414, endPoint x: 376, endPoint y: 420, distance: 10.2
click at [384, 414] on button "End" at bounding box center [389, 417] width 53 height 27
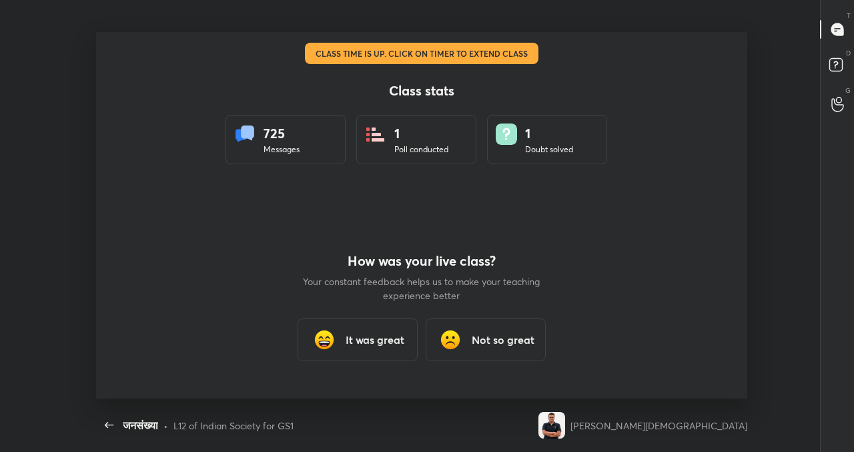
click at [370, 336] on h3 "It was great" at bounding box center [375, 340] width 59 height 16
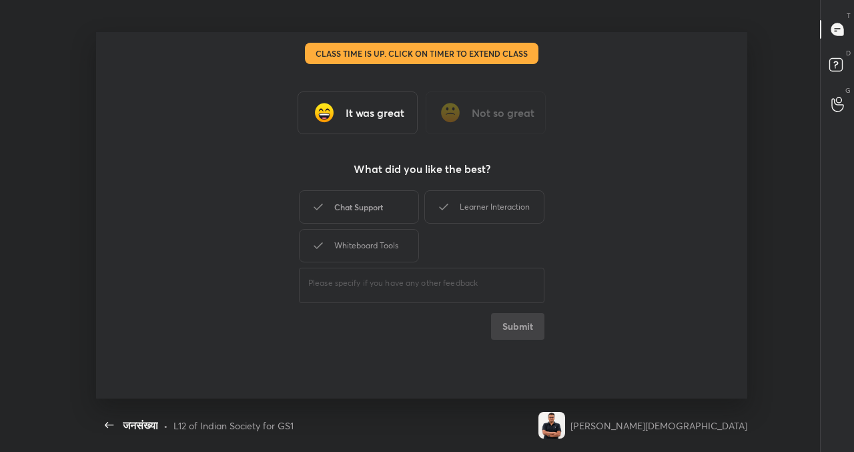
click at [369, 201] on div "Chat Support" at bounding box center [359, 206] width 120 height 33
click at [477, 202] on div "Learner Interaction" at bounding box center [484, 206] width 120 height 33
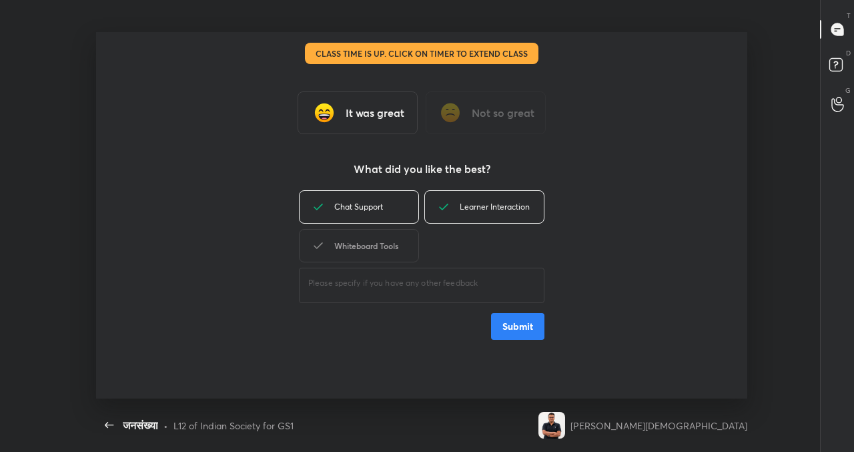
click at [385, 248] on div "Whiteboard Tools" at bounding box center [359, 245] width 120 height 33
click at [508, 330] on button "Submit" at bounding box center [517, 326] width 53 height 27
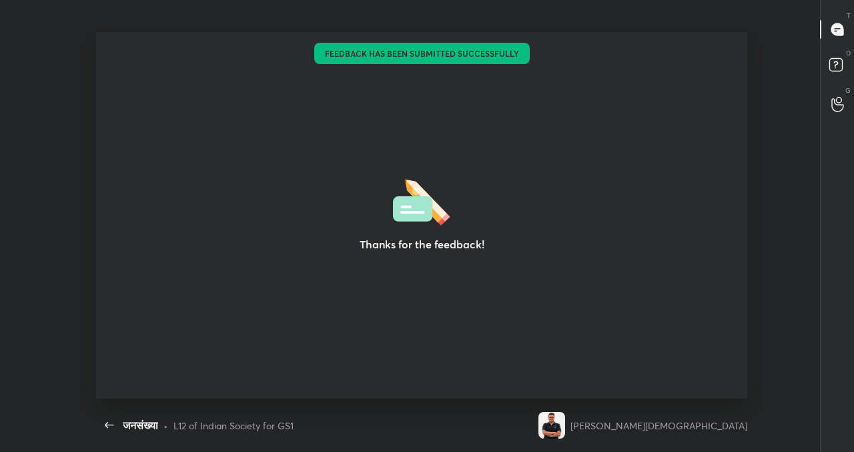
type textarea "x"
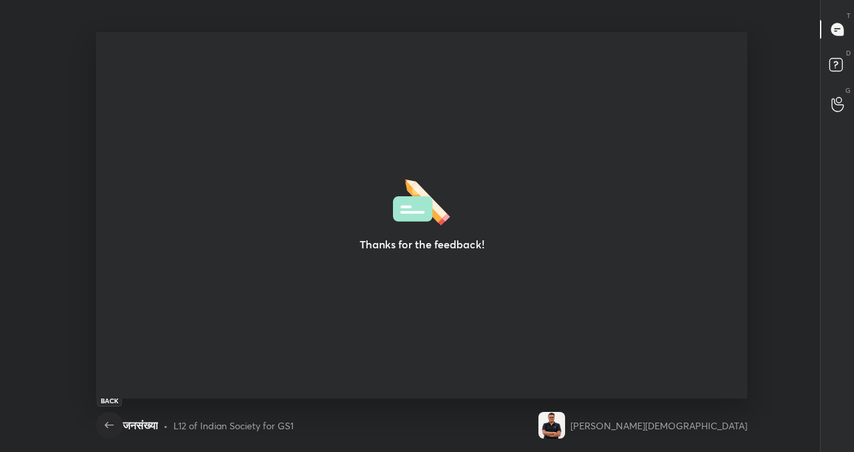
click at [111, 426] on icon "button" at bounding box center [109, 425] width 16 height 16
